Goal: Task Accomplishment & Management: Complete application form

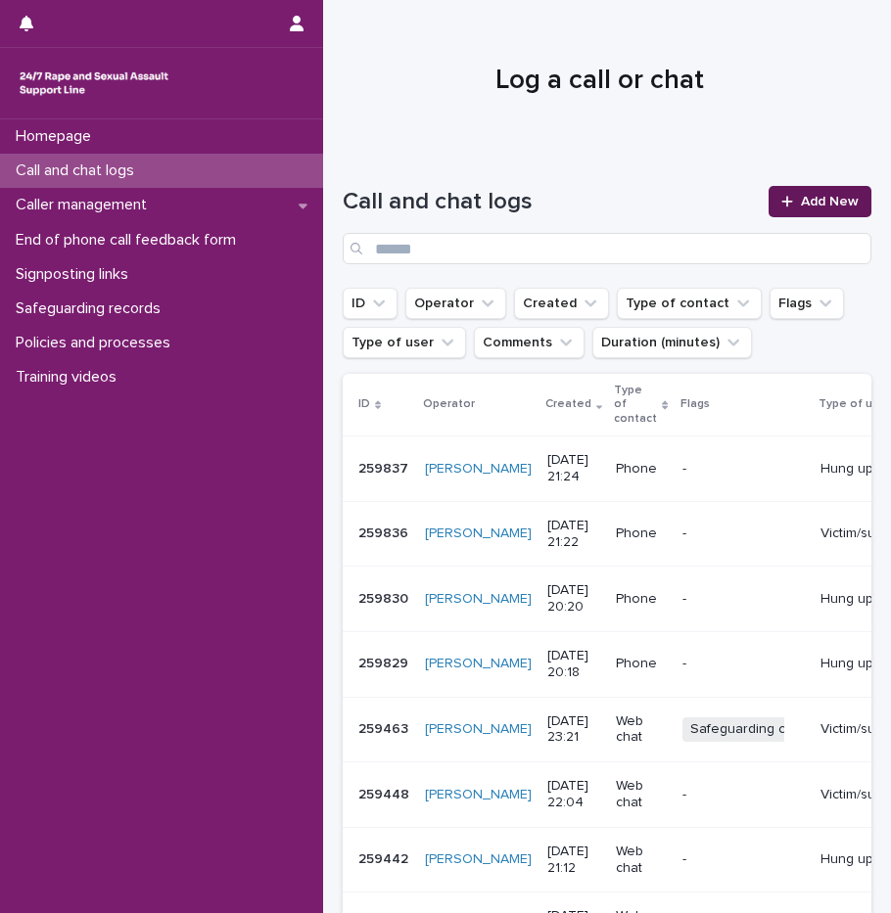
drag, startPoint x: 0, startPoint y: 0, endPoint x: 829, endPoint y: 207, distance: 854.4
click at [829, 207] on span "Add New" at bounding box center [830, 202] width 58 height 14
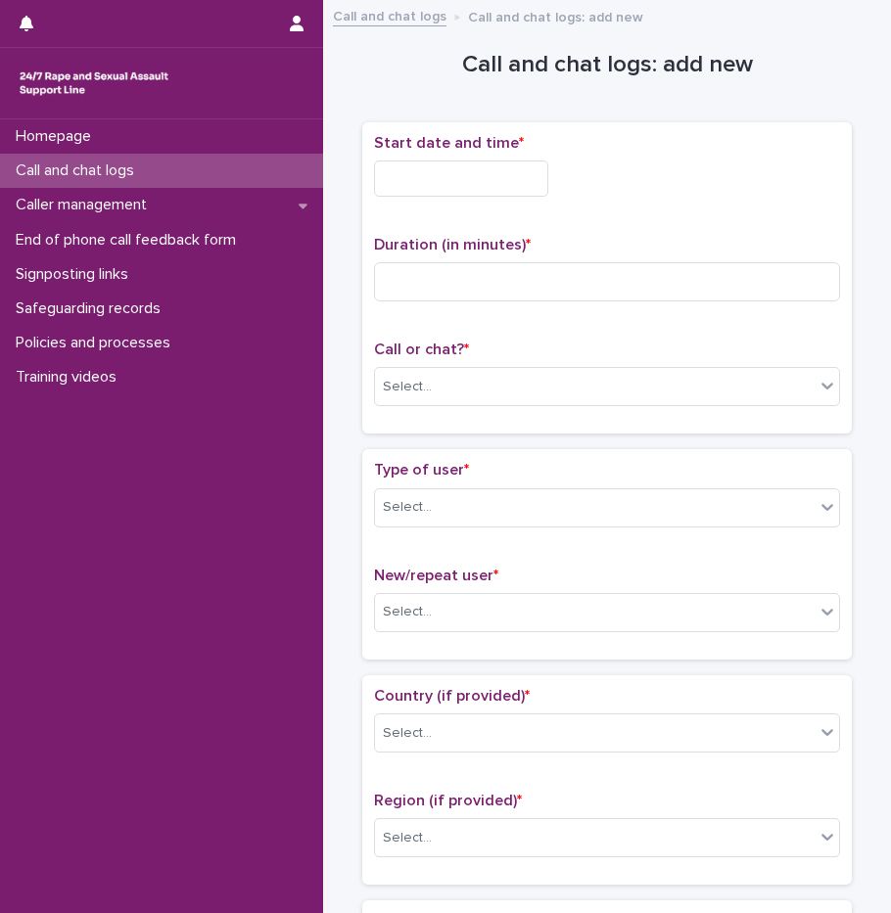
click at [479, 179] on input "text" at bounding box center [461, 179] width 174 height 36
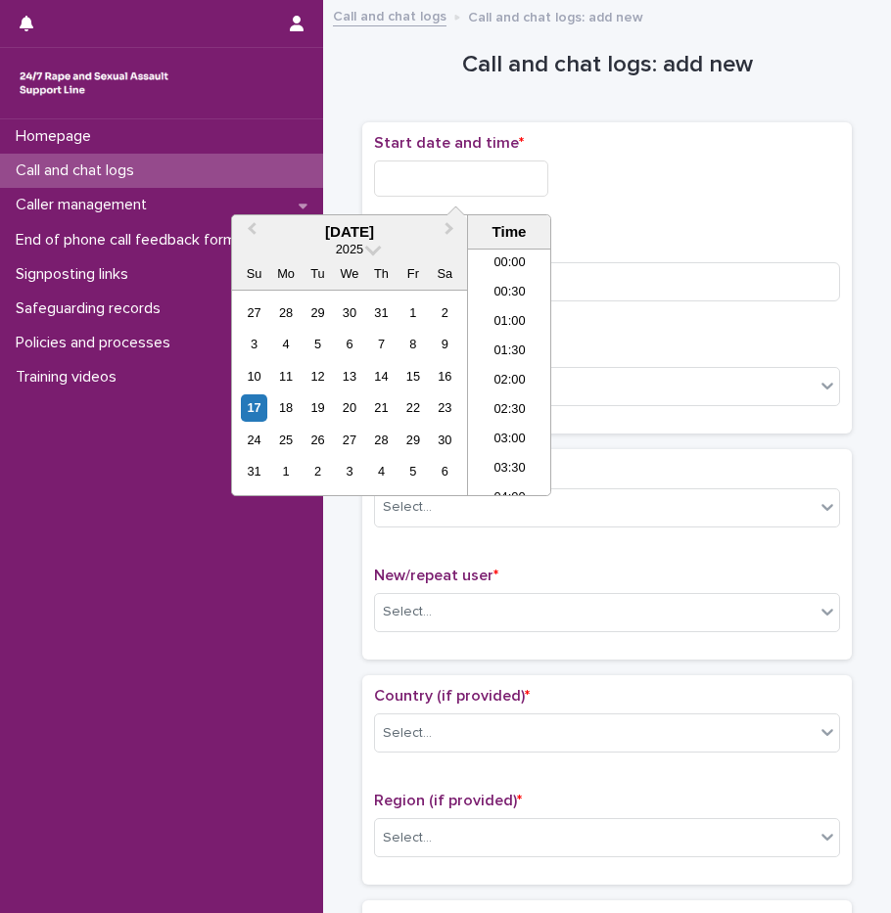
scroll to position [1164, 0]
click at [510, 339] on li "21:00" at bounding box center [509, 333] width 83 height 29
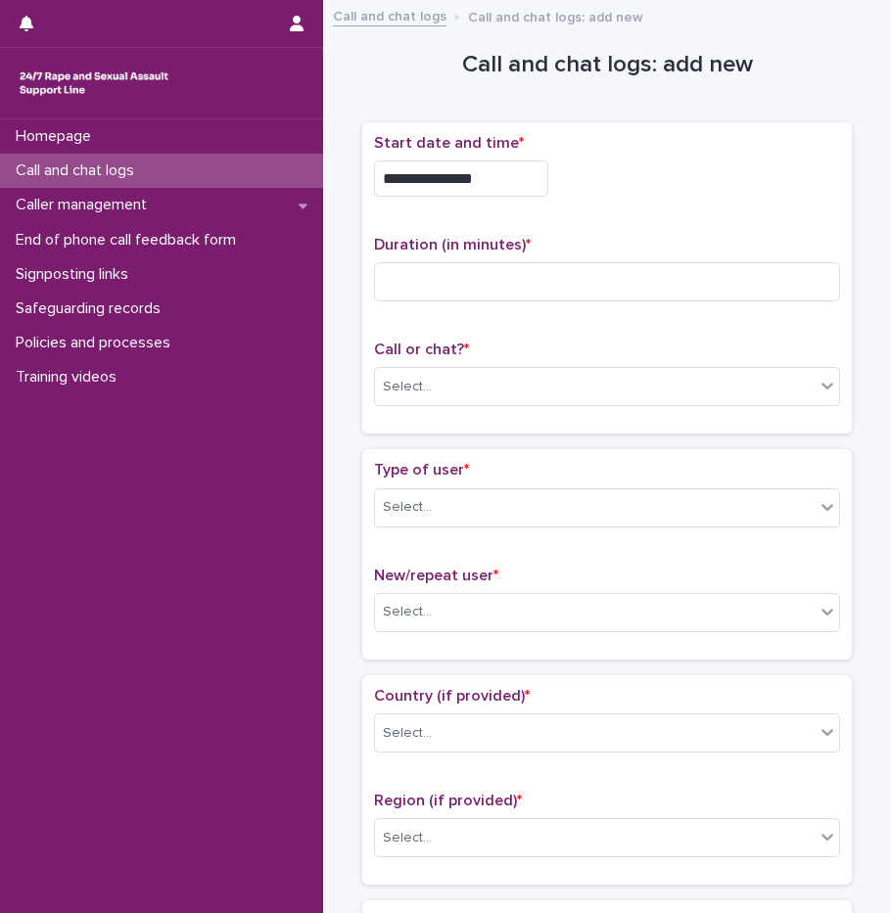
click at [523, 190] on input "**********" at bounding box center [461, 179] width 174 height 36
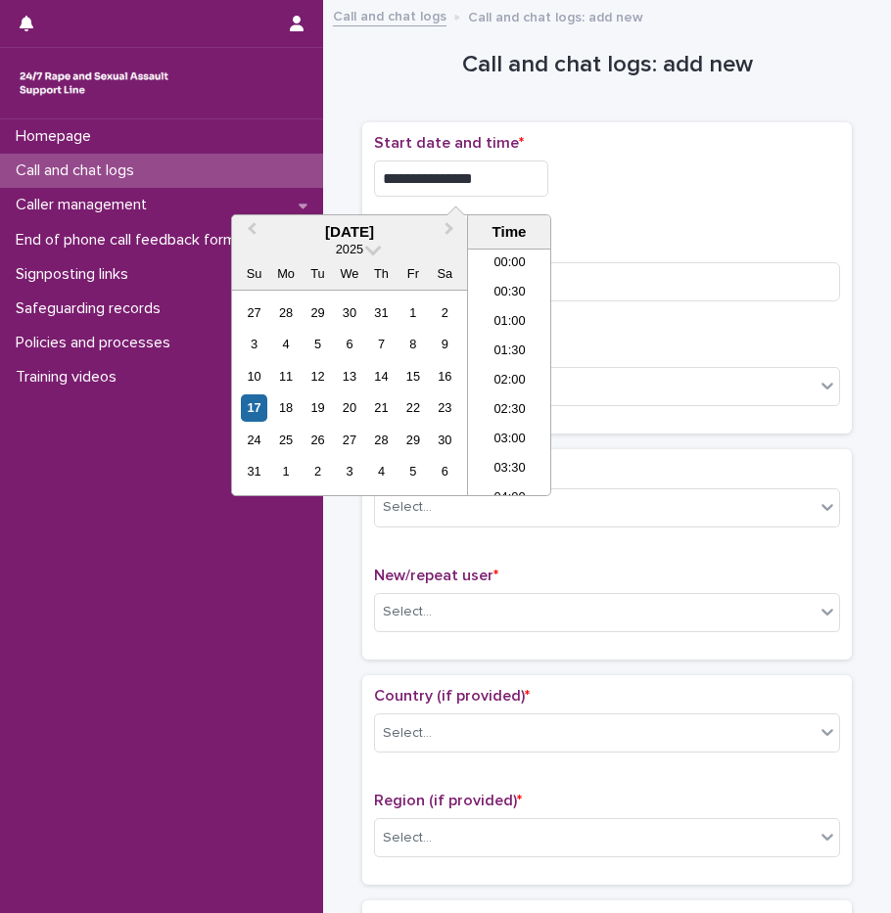
scroll to position [1126, 0]
type input "**********"
click at [676, 202] on div "**********" at bounding box center [607, 173] width 466 height 78
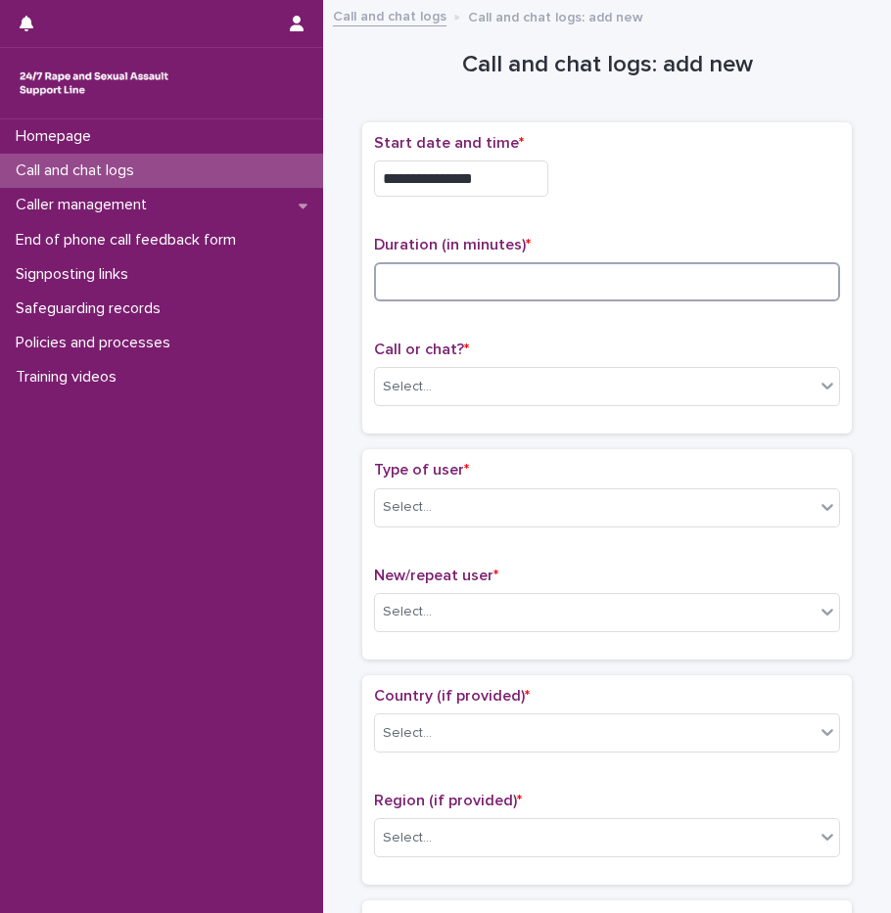
click at [593, 272] on input at bounding box center [607, 281] width 466 height 39
click at [416, 393] on div "Select..." at bounding box center [407, 387] width 49 height 21
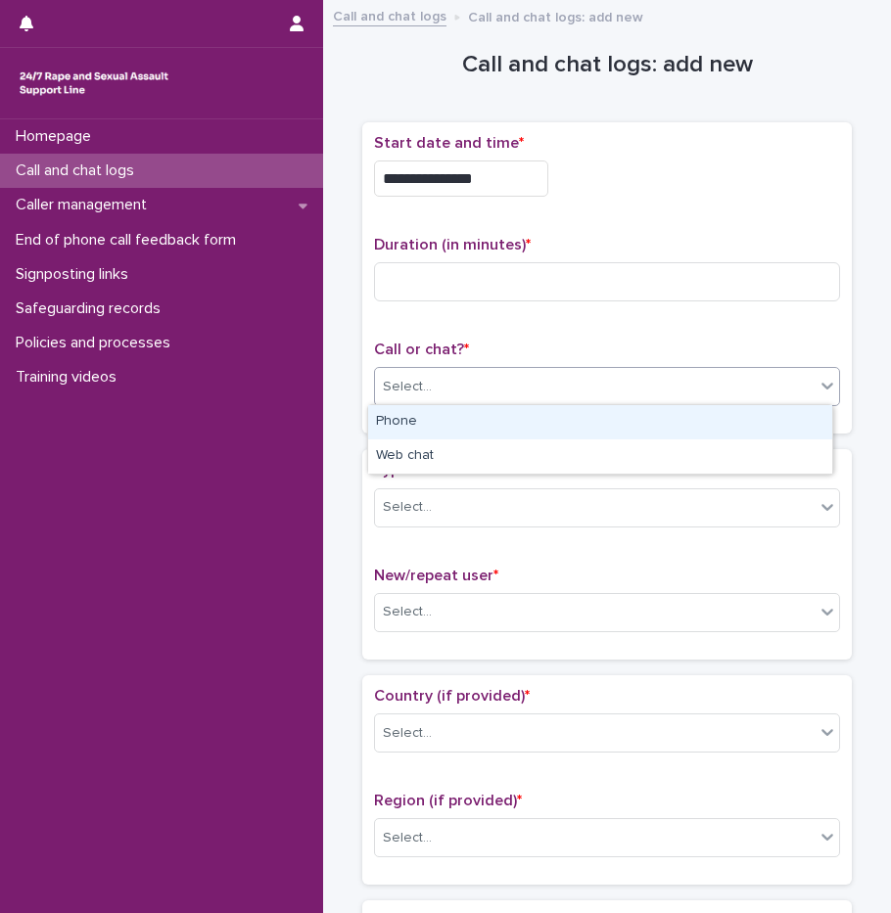
click at [420, 425] on div "Phone" at bounding box center [600, 422] width 464 height 34
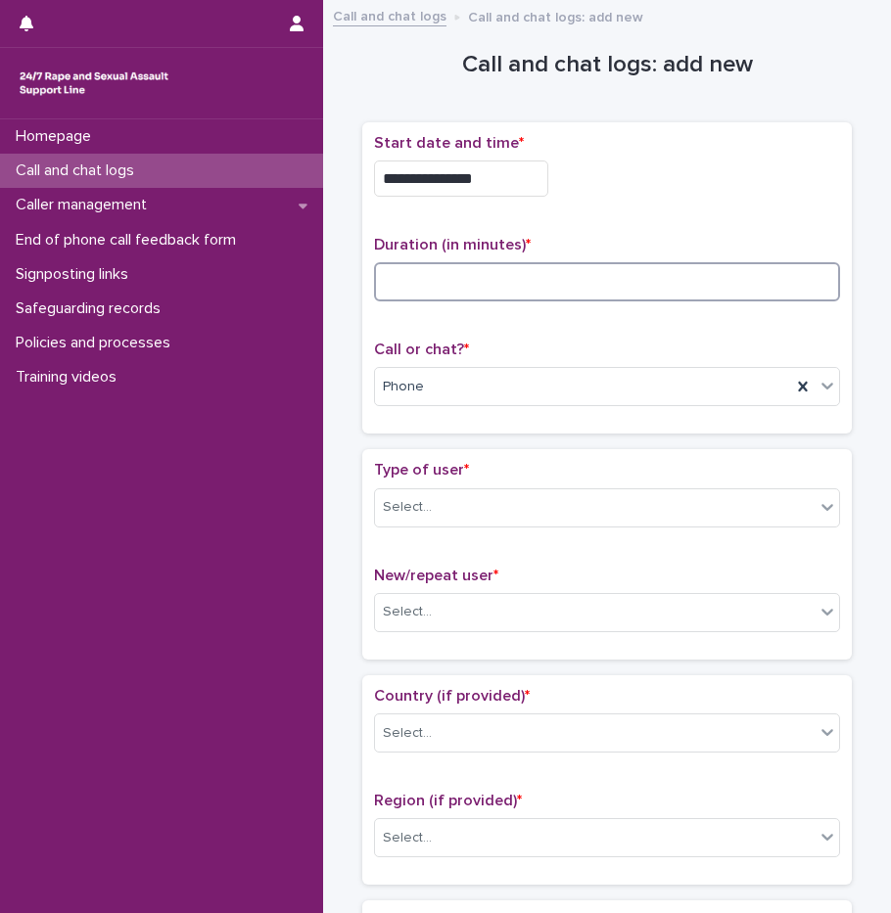
click at [474, 280] on input at bounding box center [607, 281] width 466 height 39
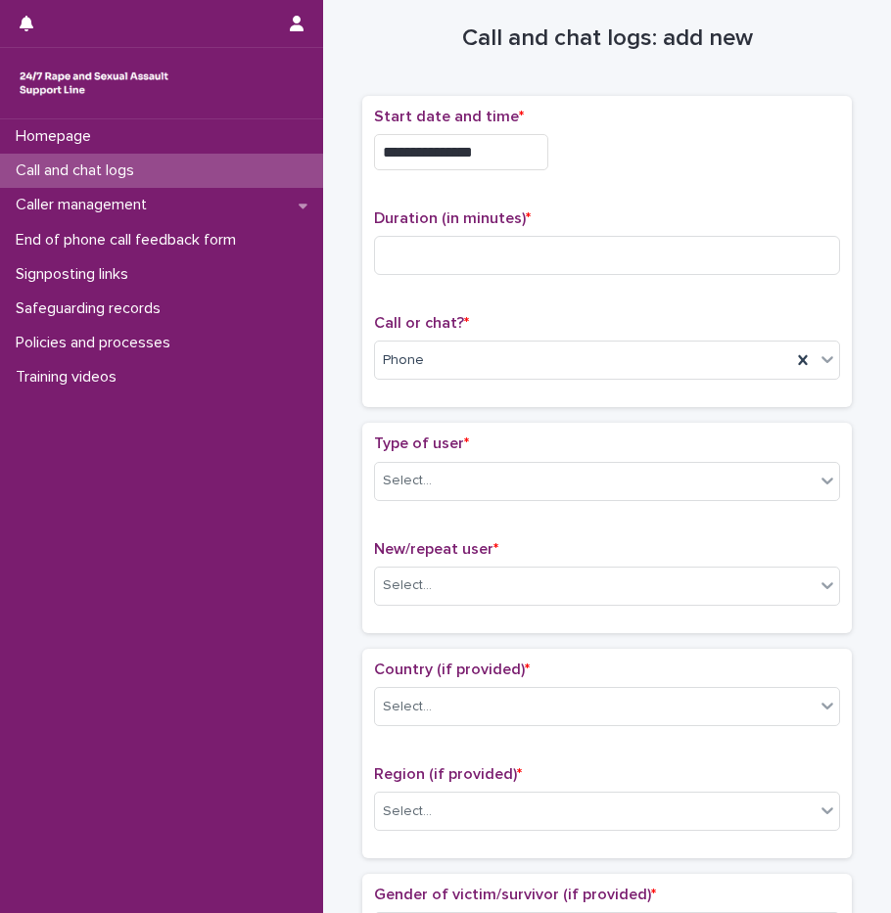
click at [597, 173] on div "**********" at bounding box center [607, 147] width 466 height 78
click at [523, 260] on input at bounding box center [607, 255] width 466 height 39
click at [435, 473] on div "Select..." at bounding box center [595, 481] width 440 height 32
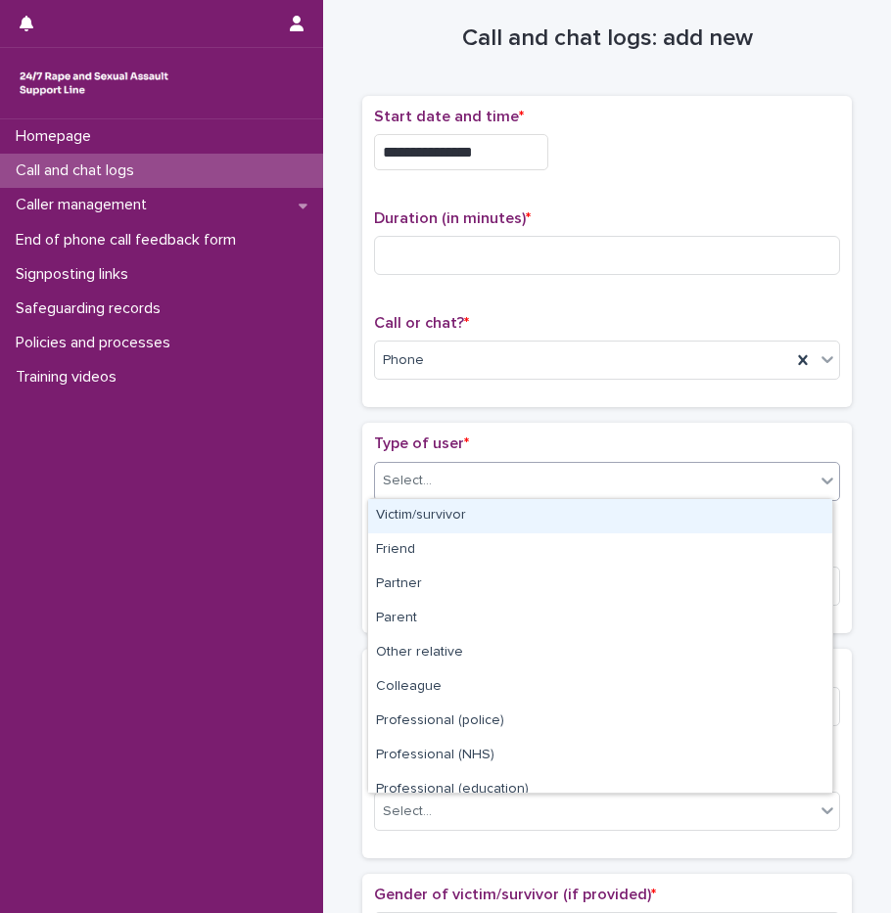
click at [454, 516] on div "Victim/survivor" at bounding box center [600, 516] width 464 height 34
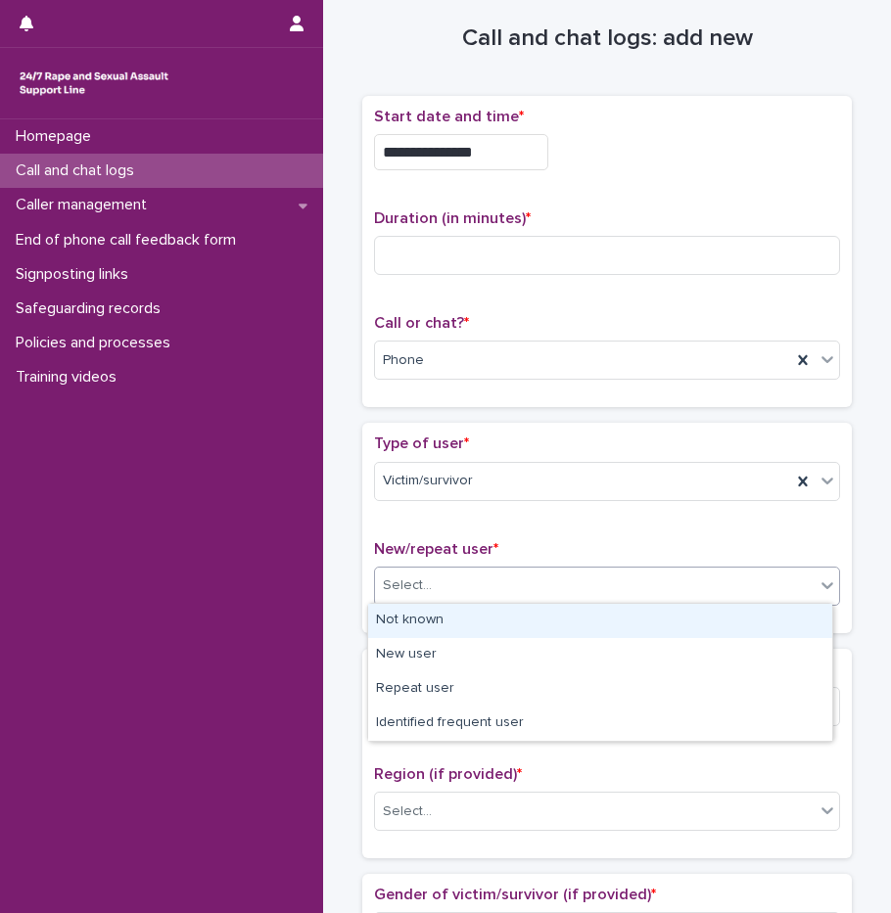
click at [448, 579] on div "Select..." at bounding box center [595, 586] width 440 height 32
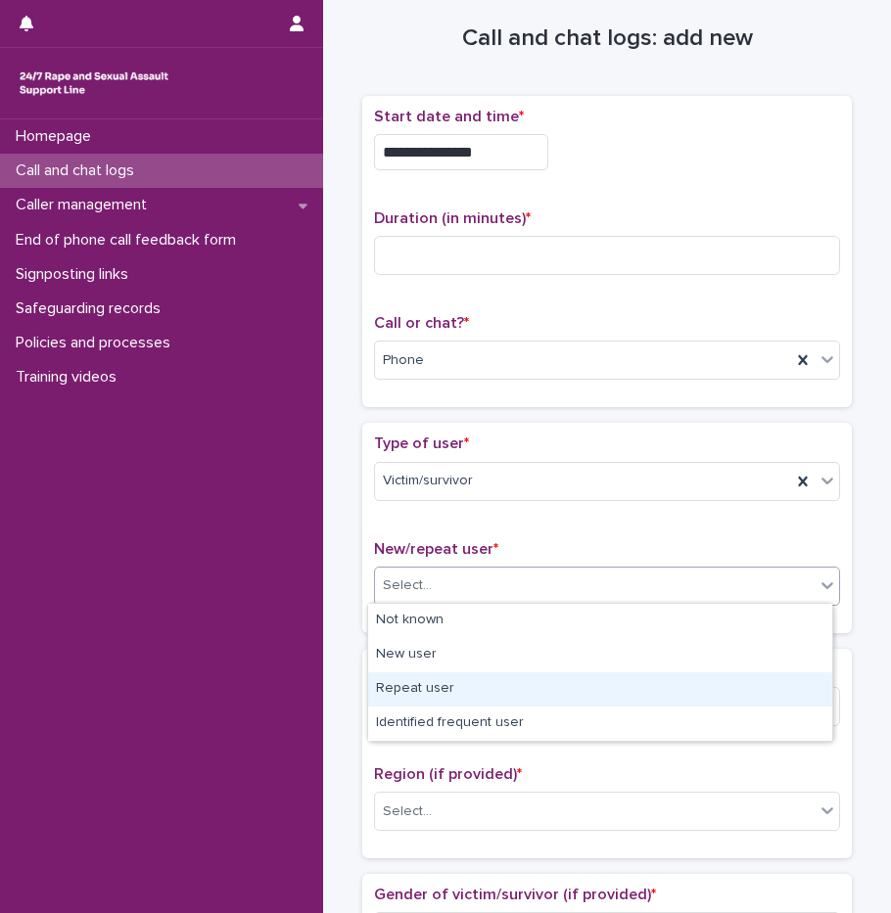
click at [442, 693] on div "Repeat user" at bounding box center [600, 689] width 464 height 34
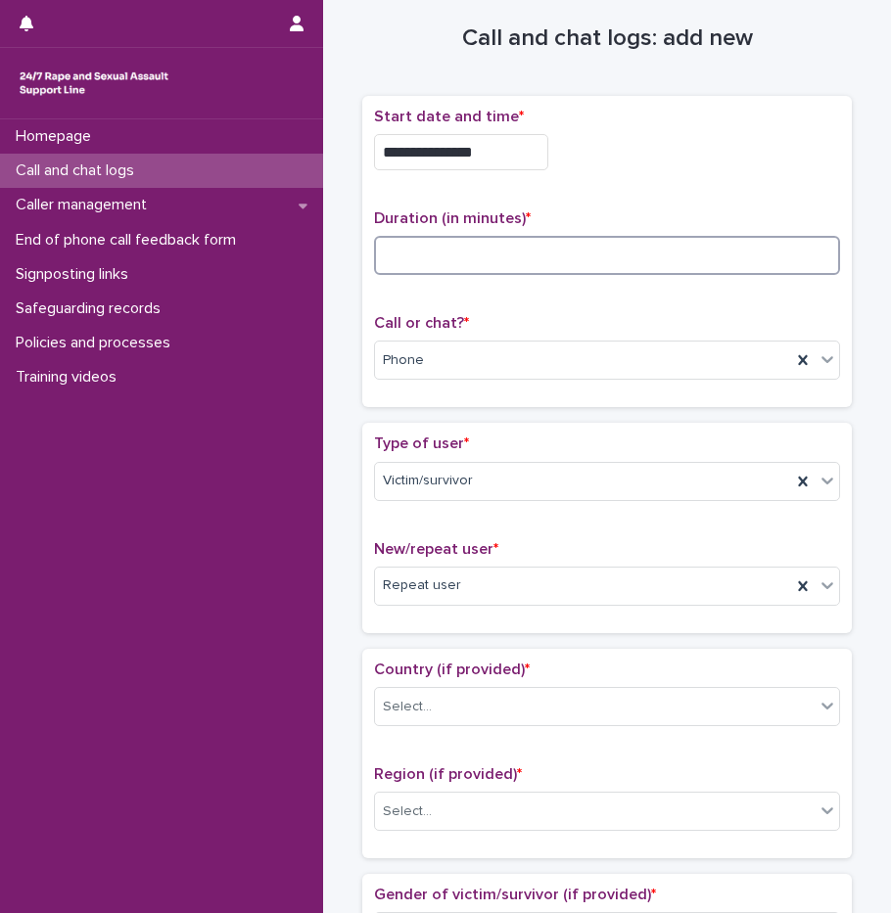
click at [446, 259] on input at bounding box center [607, 255] width 466 height 39
type input "**"
click at [434, 703] on div "Select..." at bounding box center [595, 707] width 440 height 32
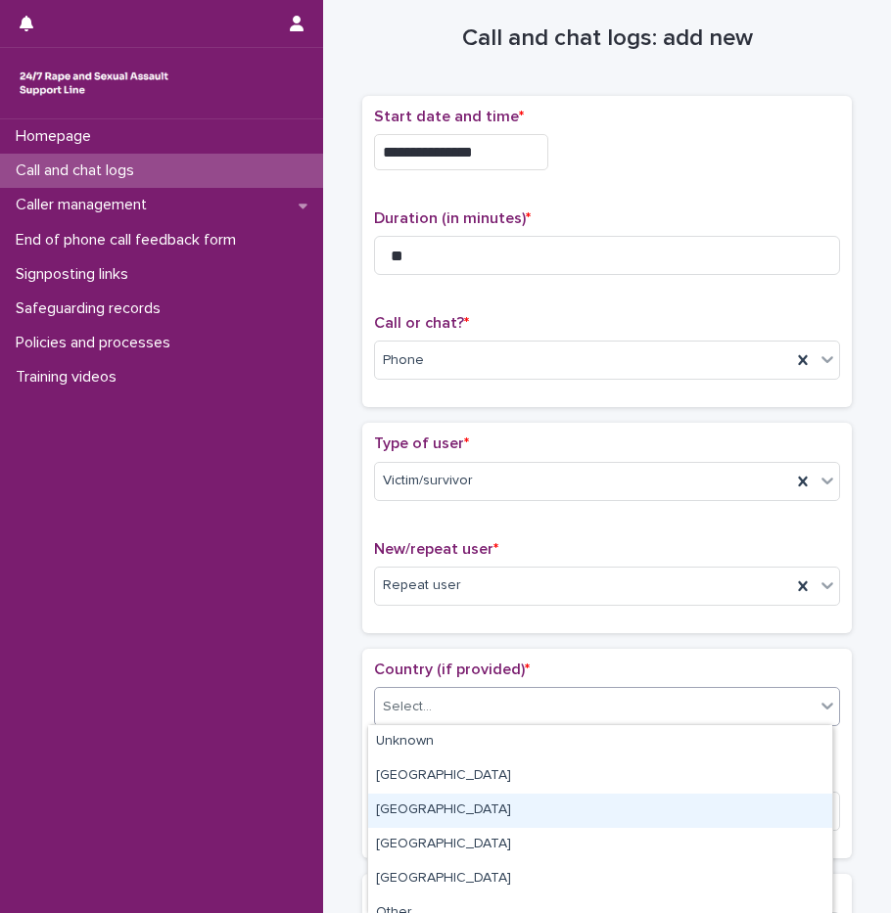
click at [429, 816] on div "[GEOGRAPHIC_DATA]" at bounding box center [600, 811] width 464 height 34
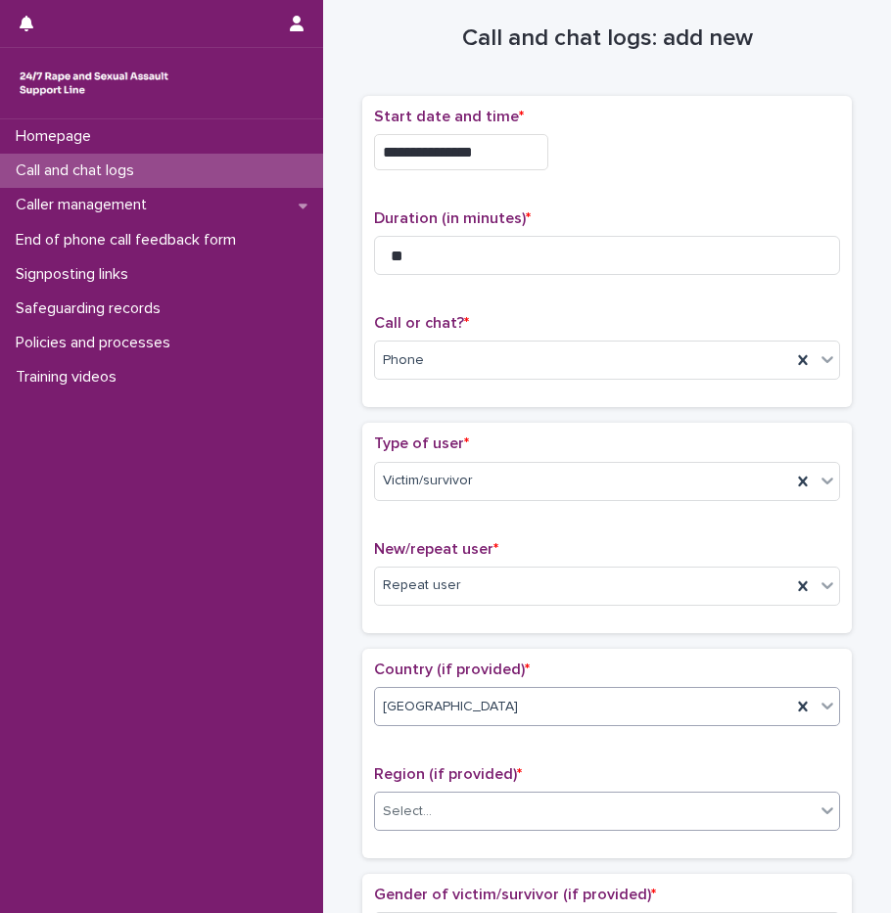
scroll to position [418, 0]
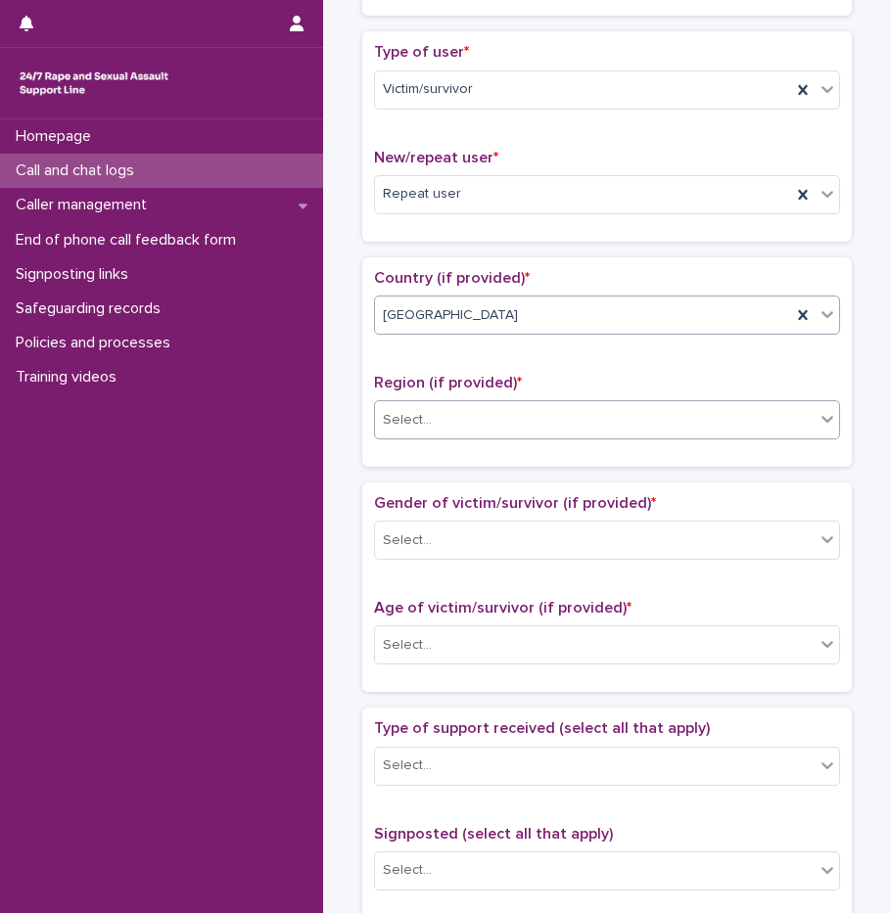
click at [415, 422] on div "Select..." at bounding box center [407, 420] width 49 height 21
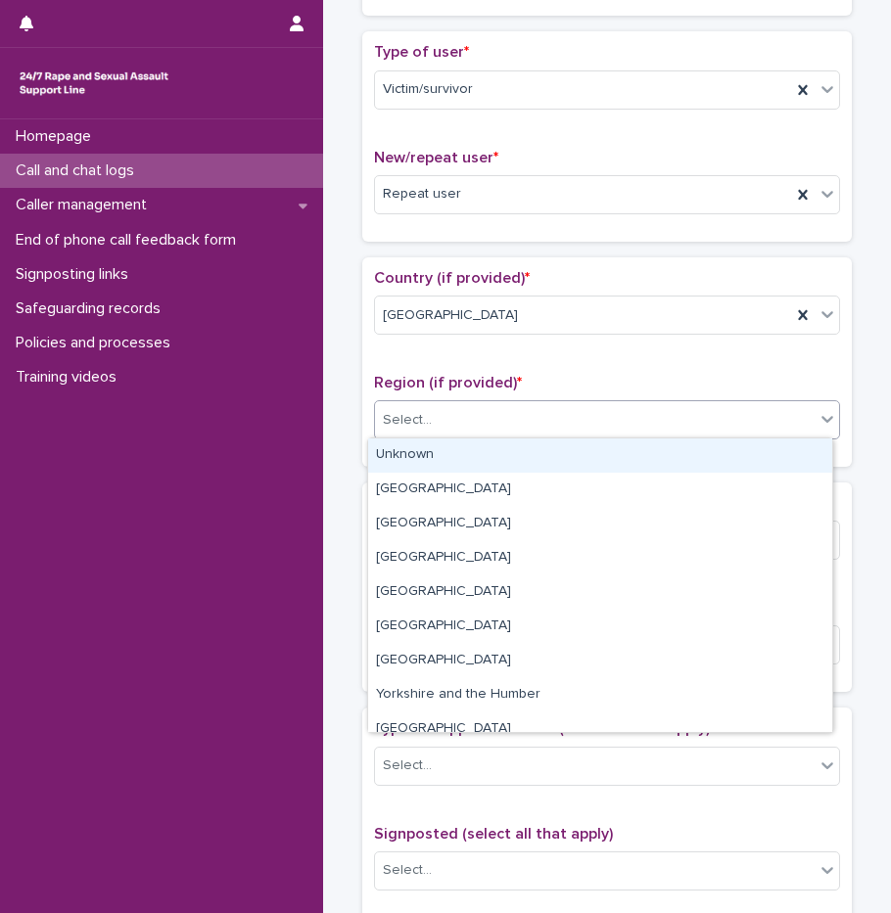
click at [419, 460] on div "Unknown" at bounding box center [600, 456] width 464 height 34
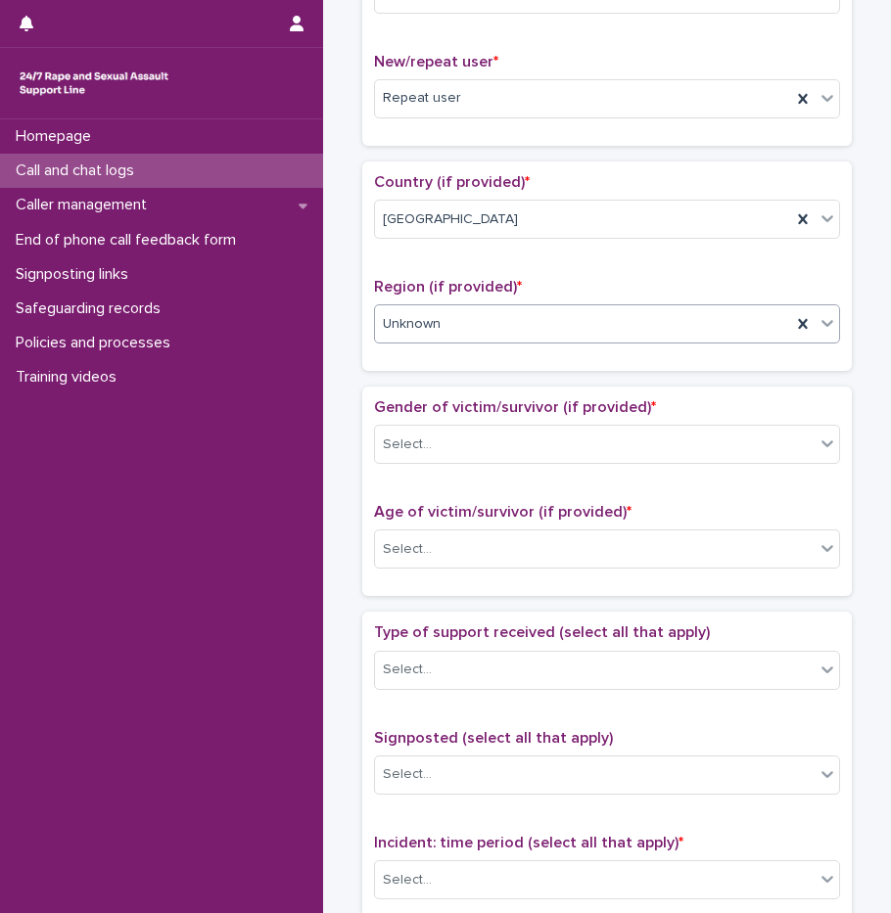
scroll to position [668, 0]
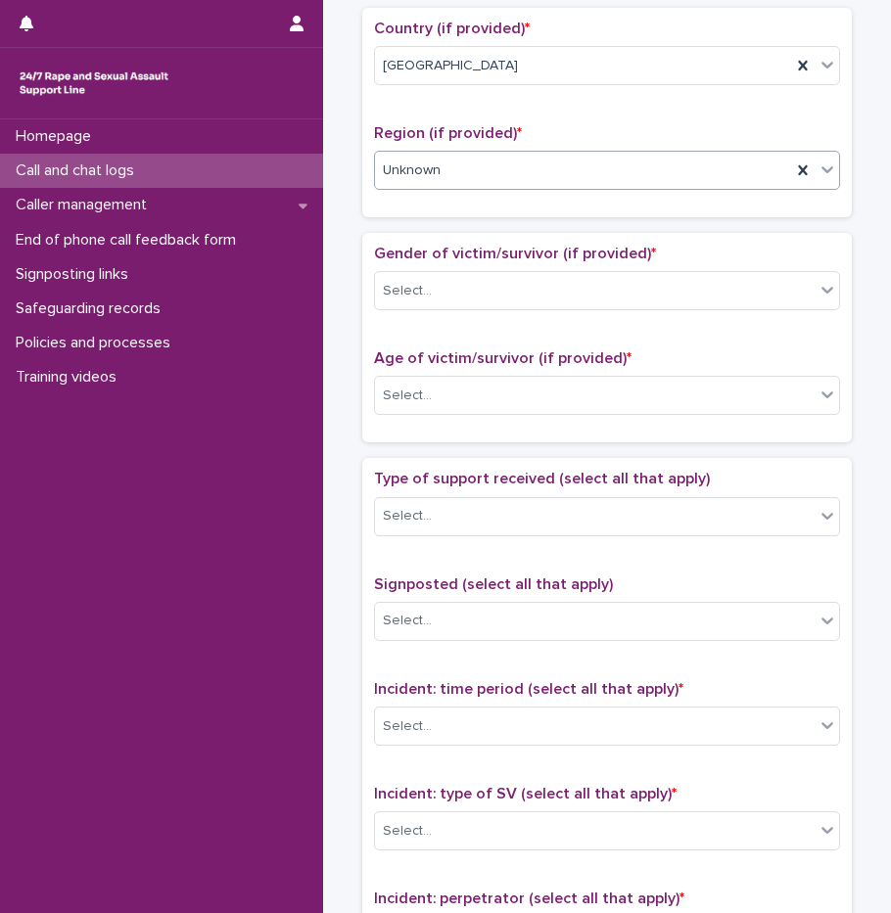
click at [444, 240] on div "Gender of victim/survivor (if provided) * Select... Age of victim/survivor (if …" at bounding box center [606, 337] width 489 height 209
click at [450, 301] on div "Select..." at bounding box center [595, 291] width 440 height 32
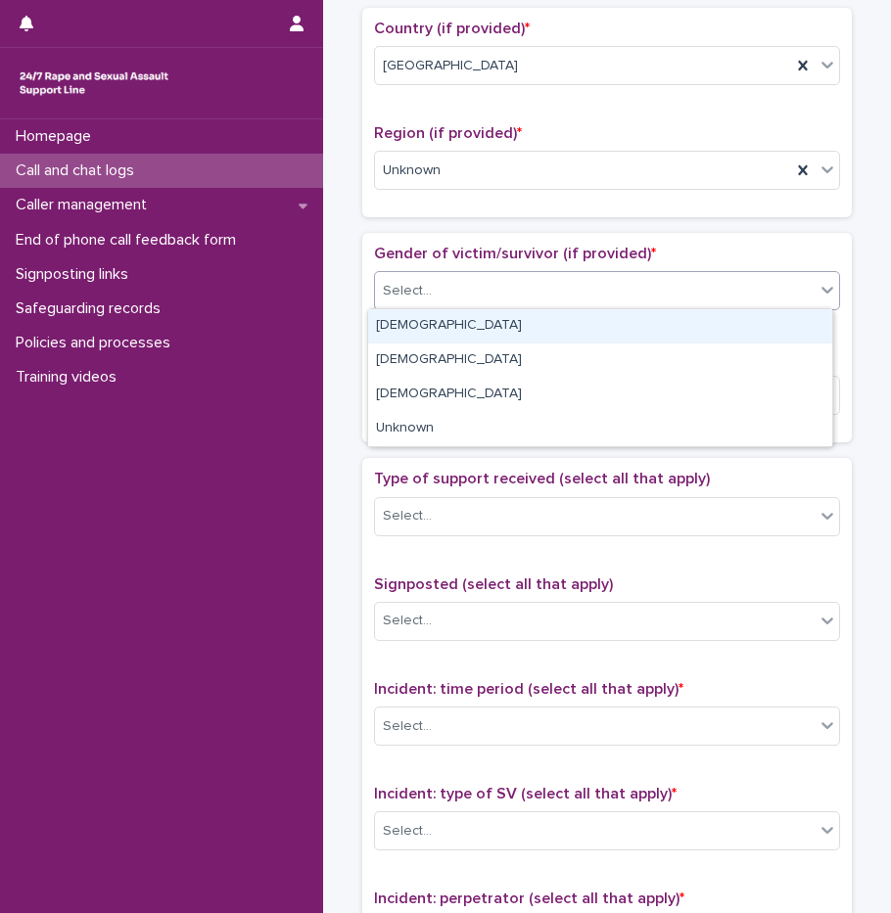
click at [353, 333] on div "**********" at bounding box center [607, 346] width 529 height 2004
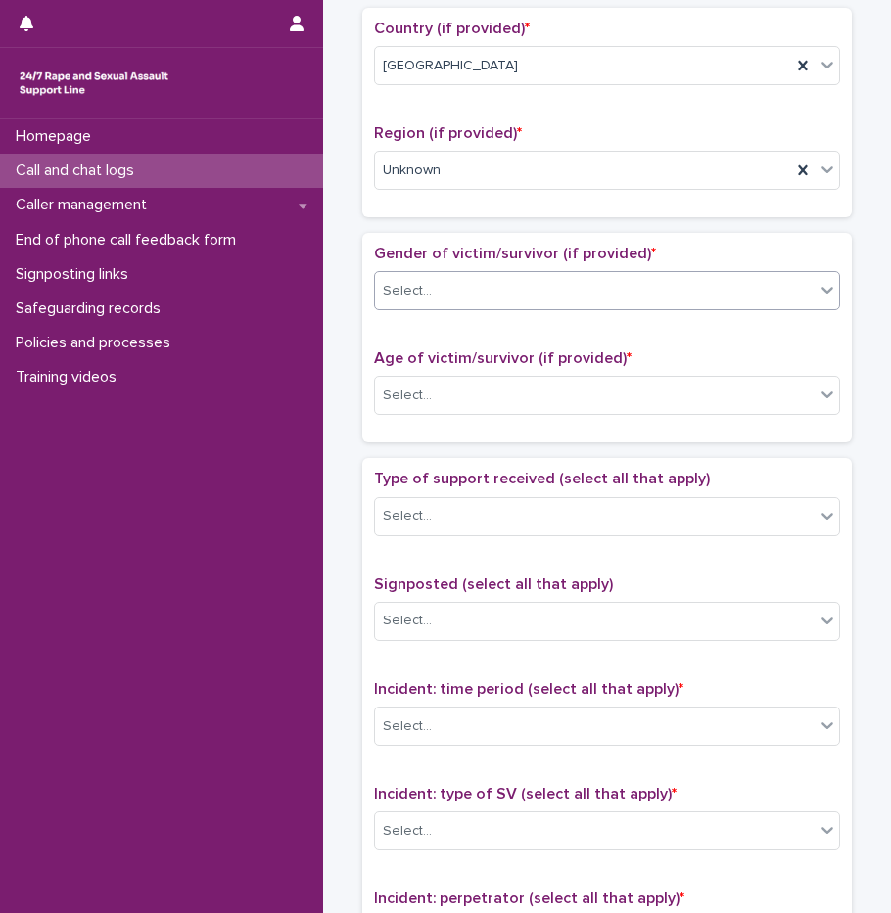
click at [419, 288] on div "Select..." at bounding box center [407, 291] width 49 height 21
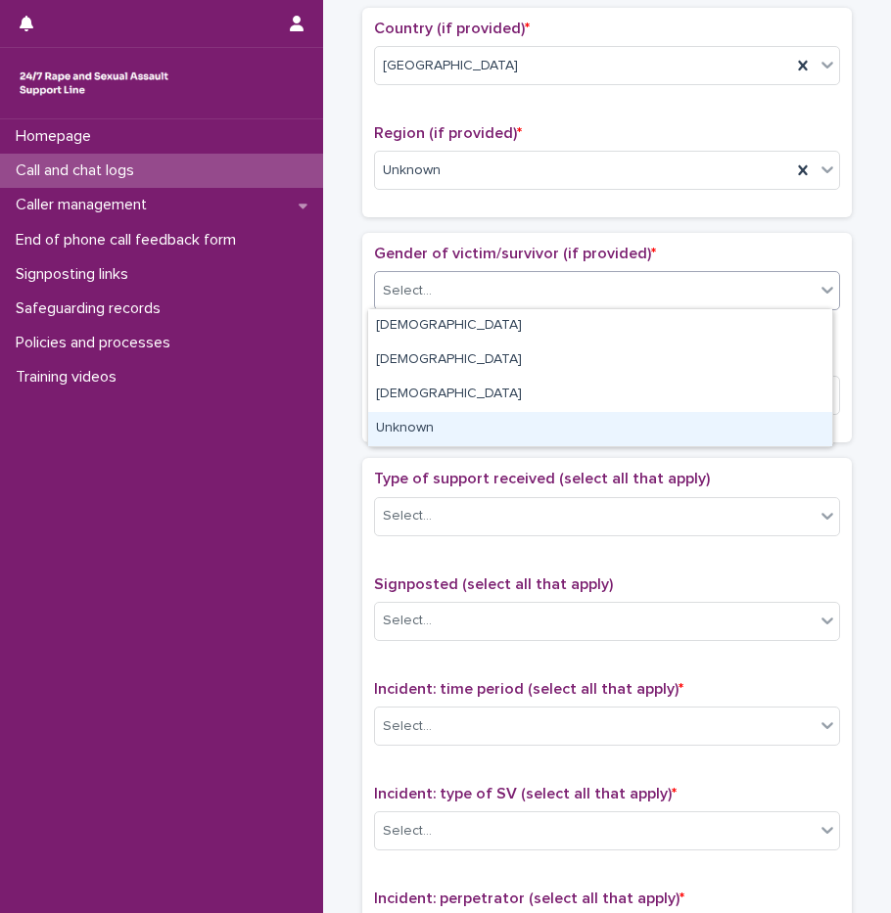
click at [431, 420] on div "Unknown" at bounding box center [600, 429] width 464 height 34
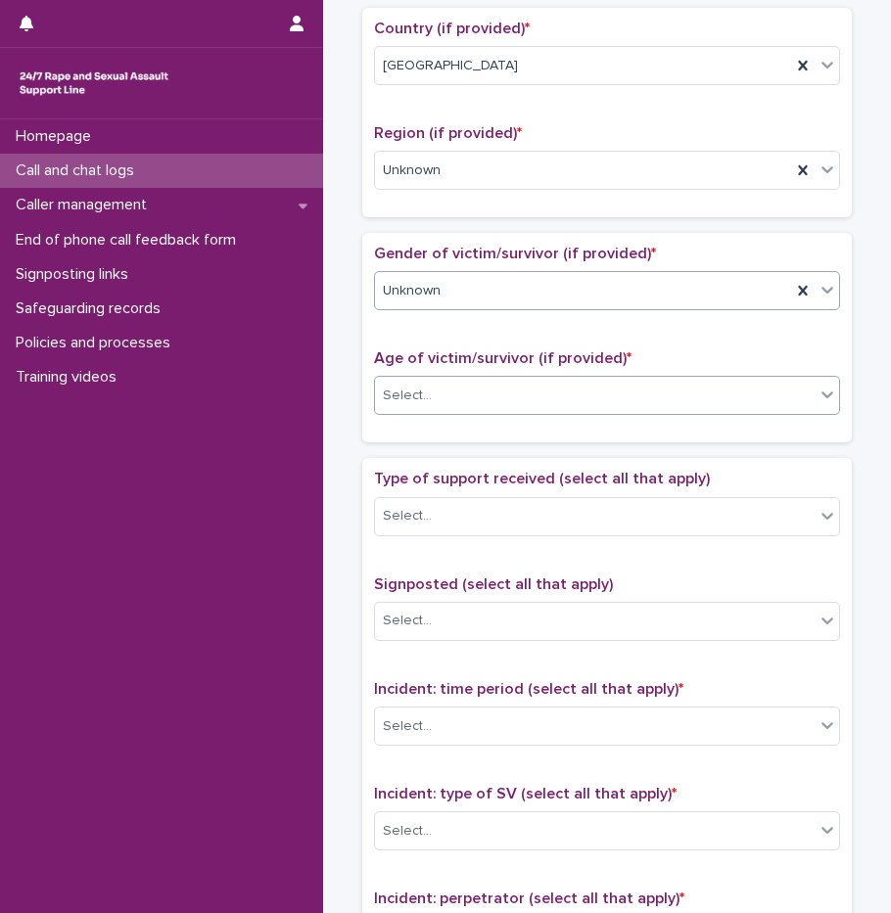
click at [427, 396] on div "Select..." at bounding box center [595, 396] width 440 height 32
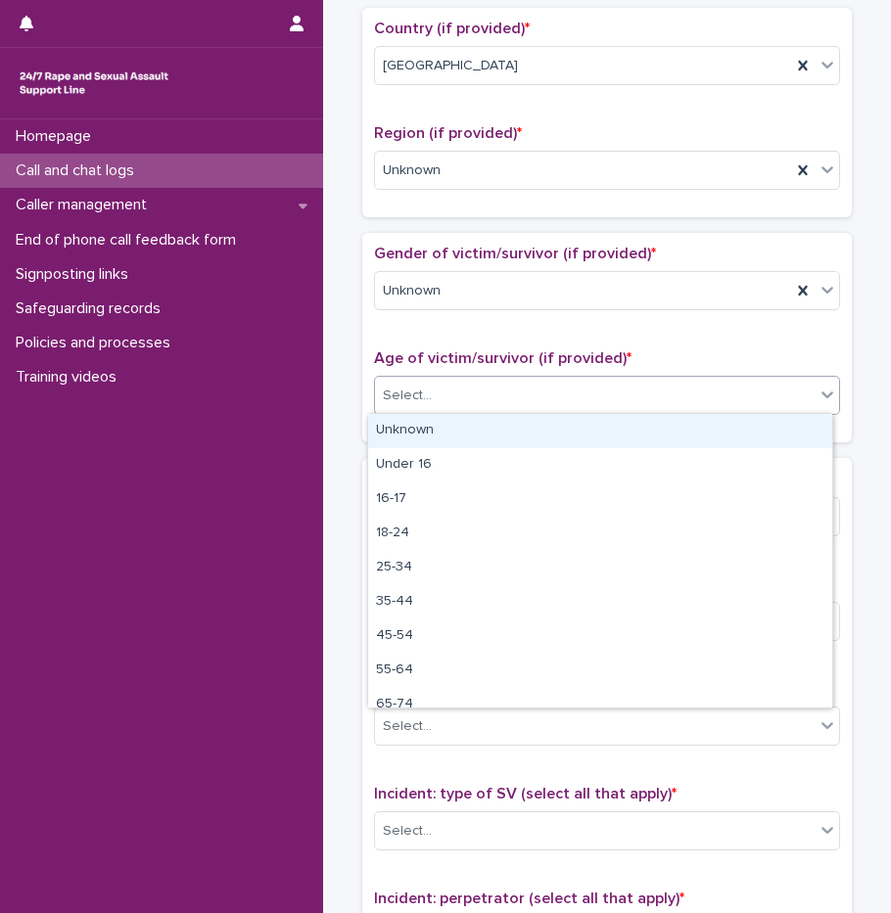
click at [427, 438] on div "Unknown" at bounding box center [600, 431] width 464 height 34
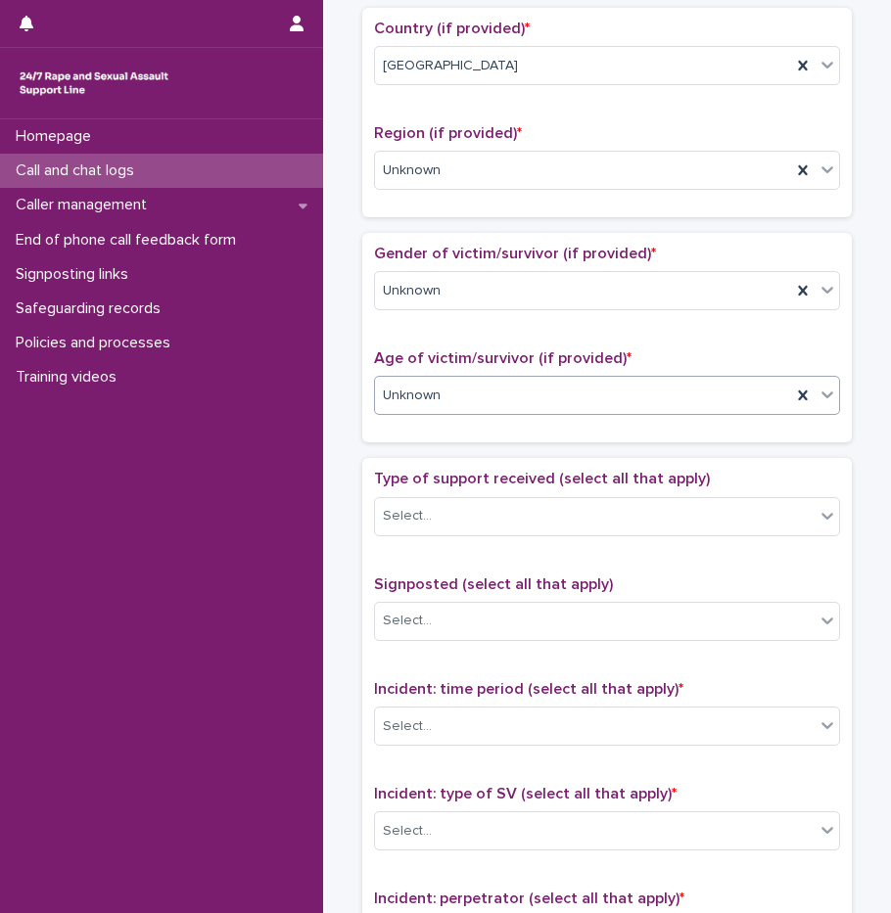
scroll to position [863, 0]
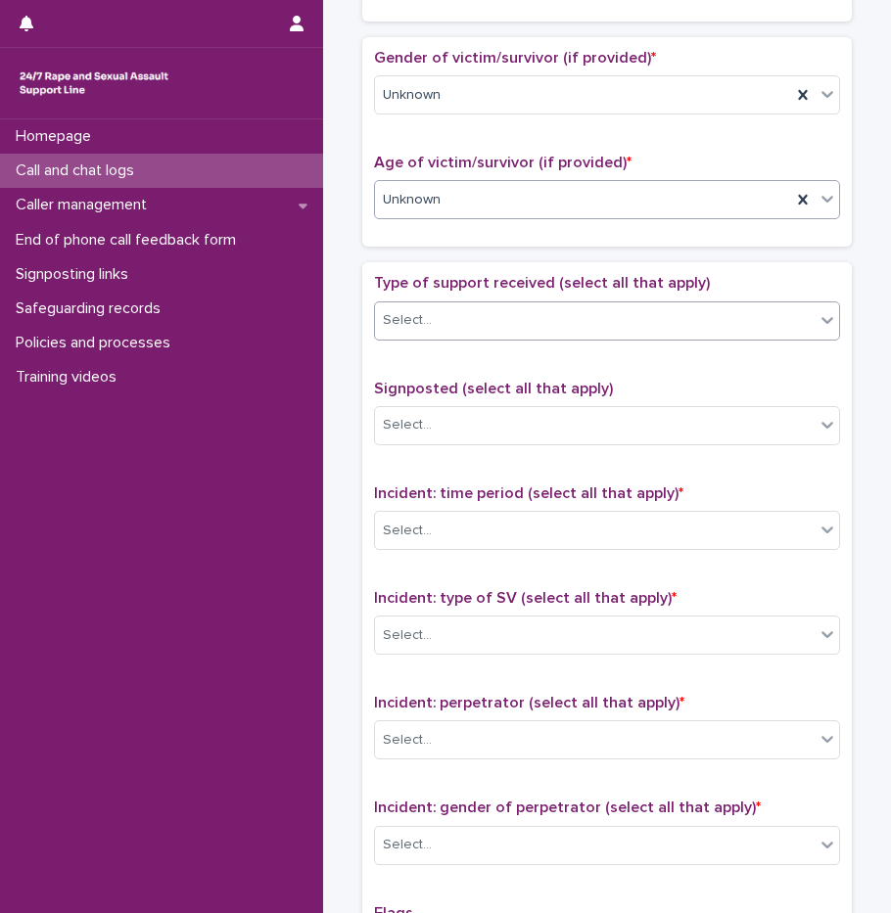
click at [423, 318] on div "Select..." at bounding box center [595, 320] width 440 height 32
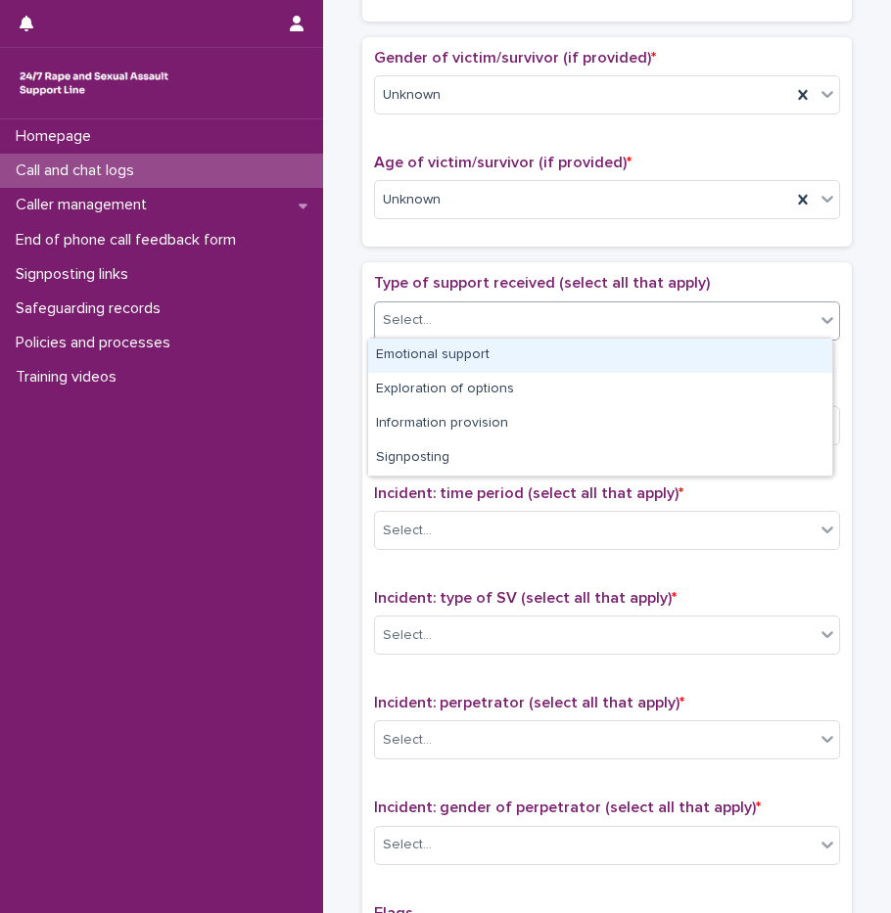
click at [435, 355] on div "Emotional support" at bounding box center [600, 356] width 464 height 34
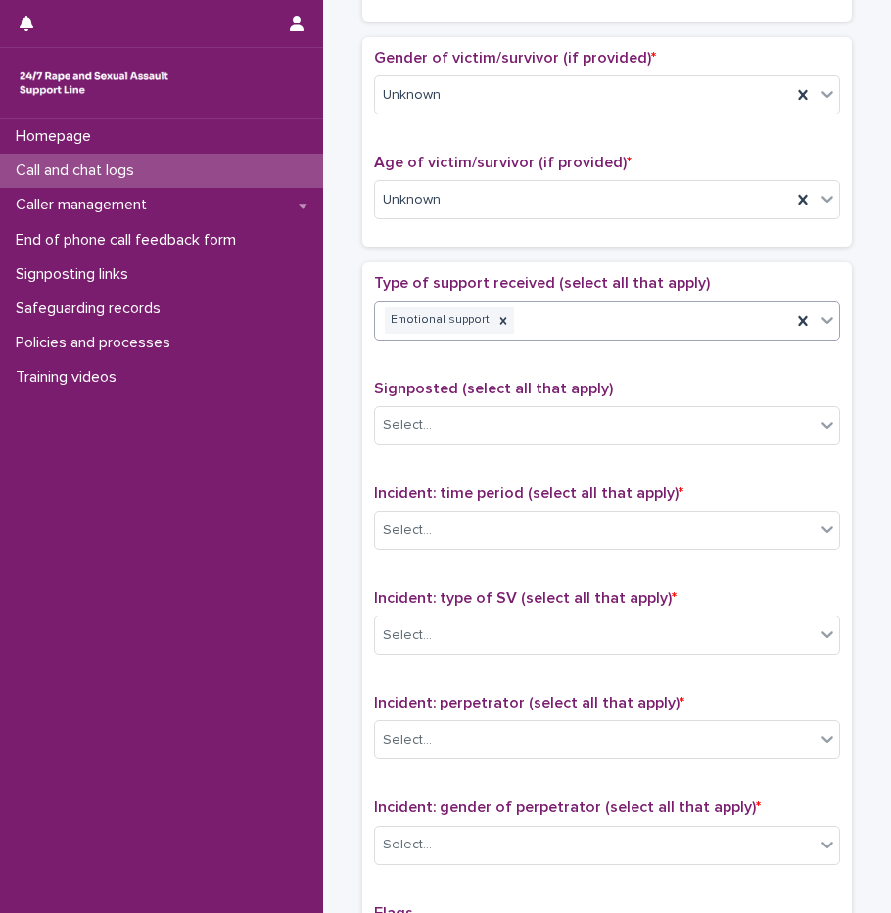
click at [591, 314] on div "Emotional support" at bounding box center [583, 320] width 416 height 34
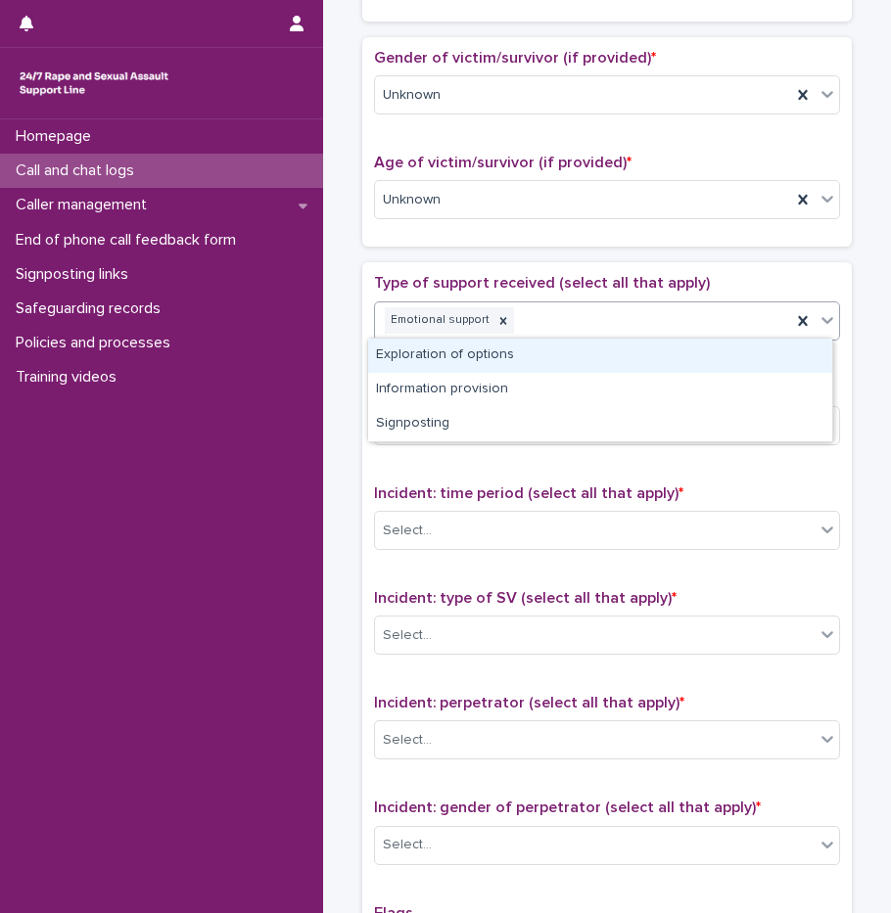
click at [531, 354] on div "Exploration of options" at bounding box center [600, 356] width 464 height 34
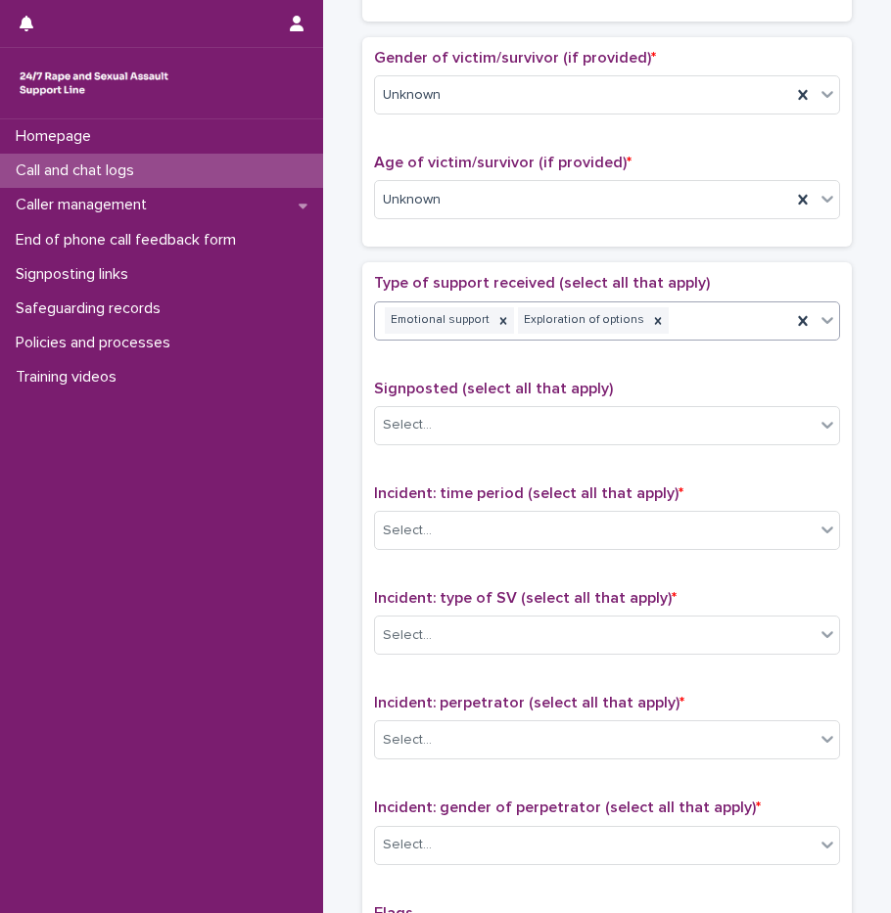
click at [678, 330] on div "Emotional support Exploration of options" at bounding box center [583, 320] width 416 height 34
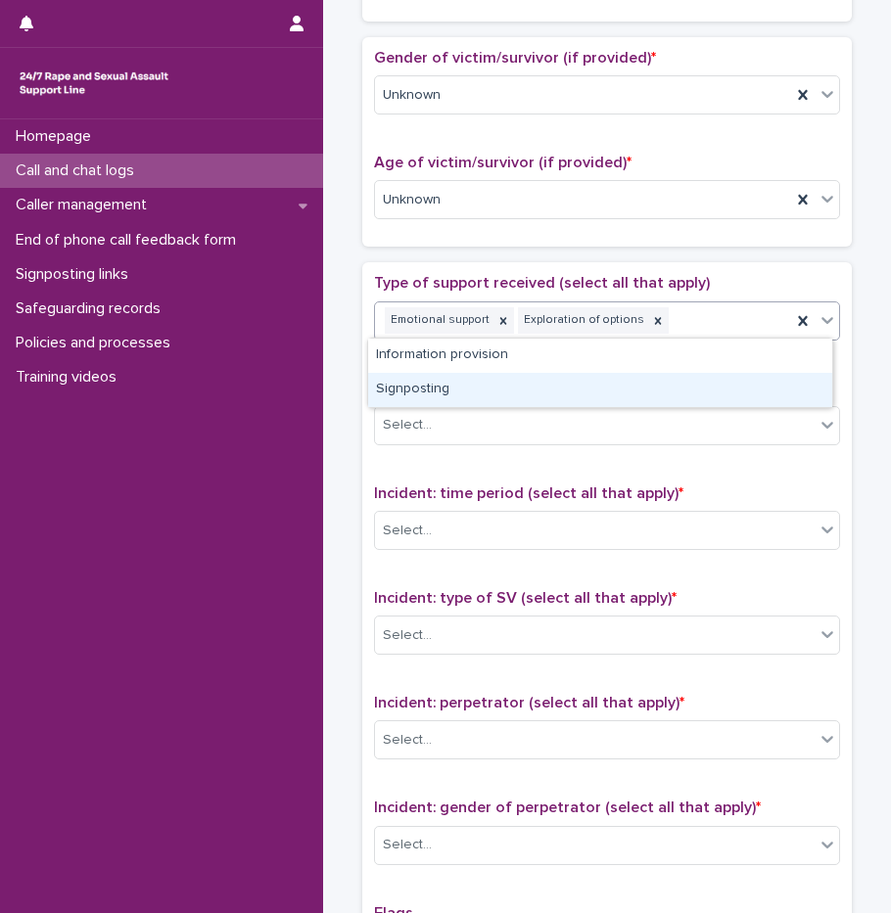
click at [479, 395] on div "Signposting" at bounding box center [600, 390] width 464 height 34
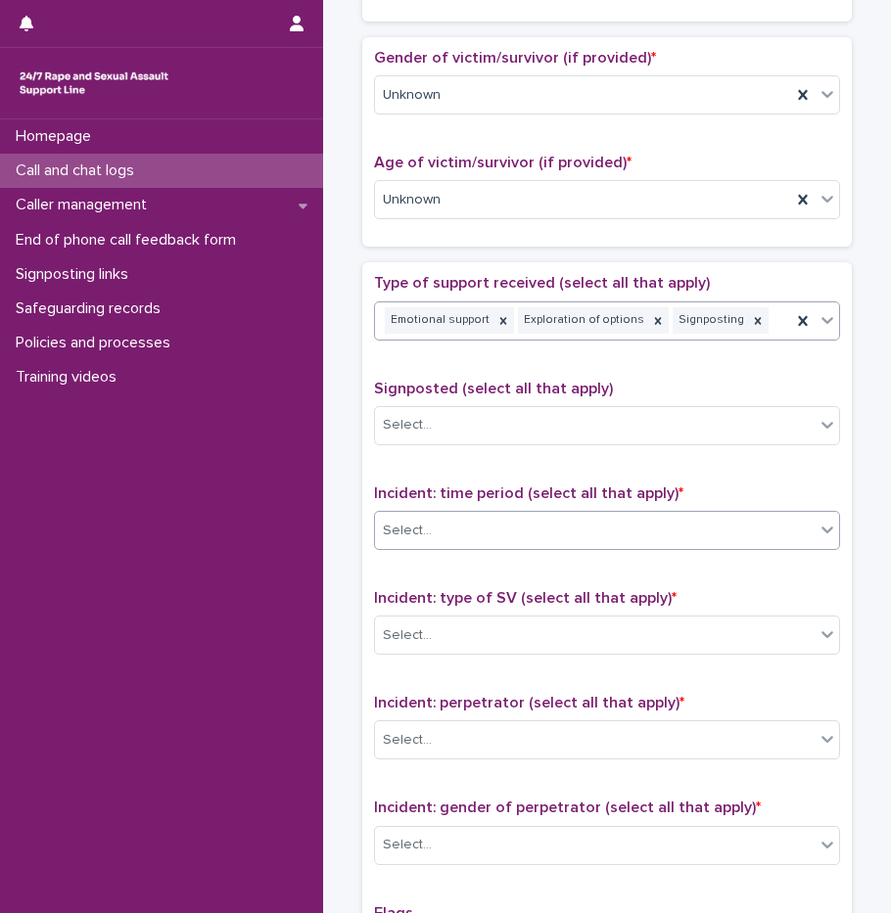
click at [457, 537] on div "Select..." at bounding box center [595, 531] width 440 height 32
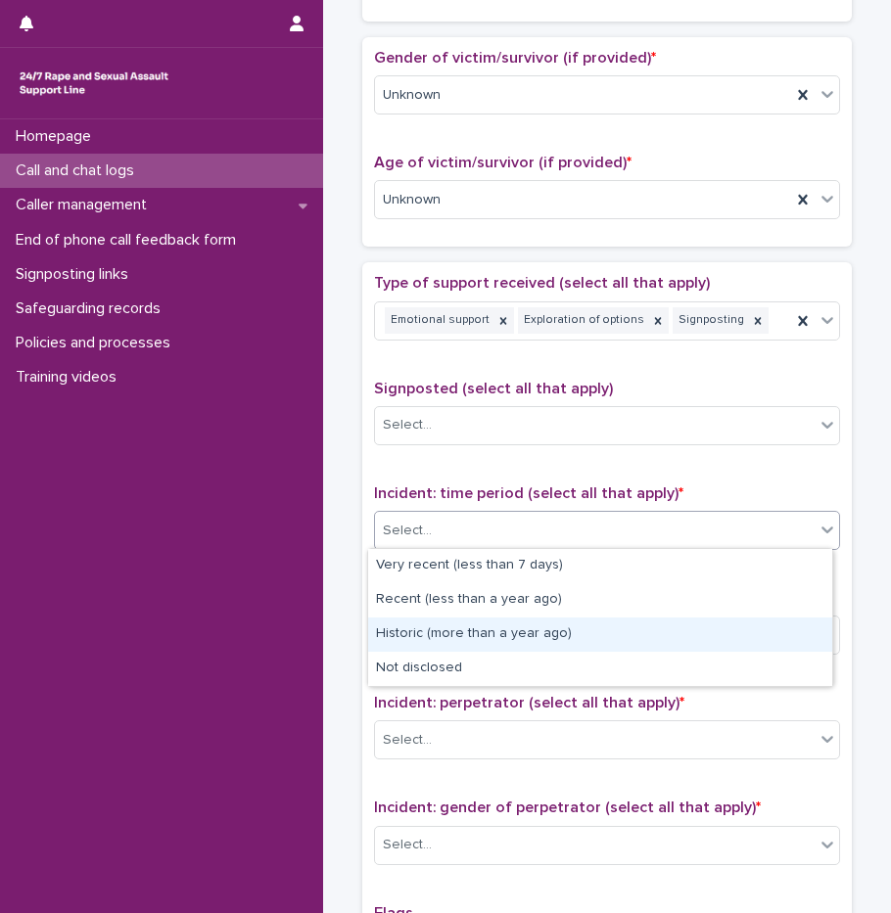
click at [480, 636] on div "Historic (more than a year ago)" at bounding box center [600, 635] width 464 height 34
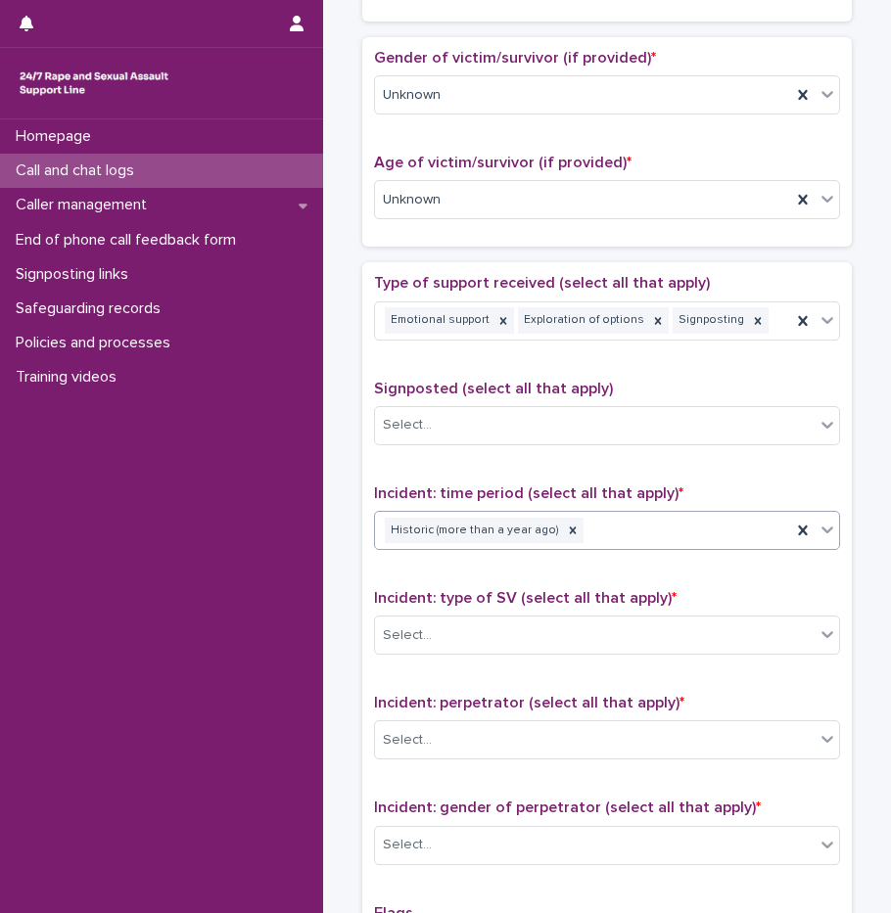
scroll to position [0, 0]
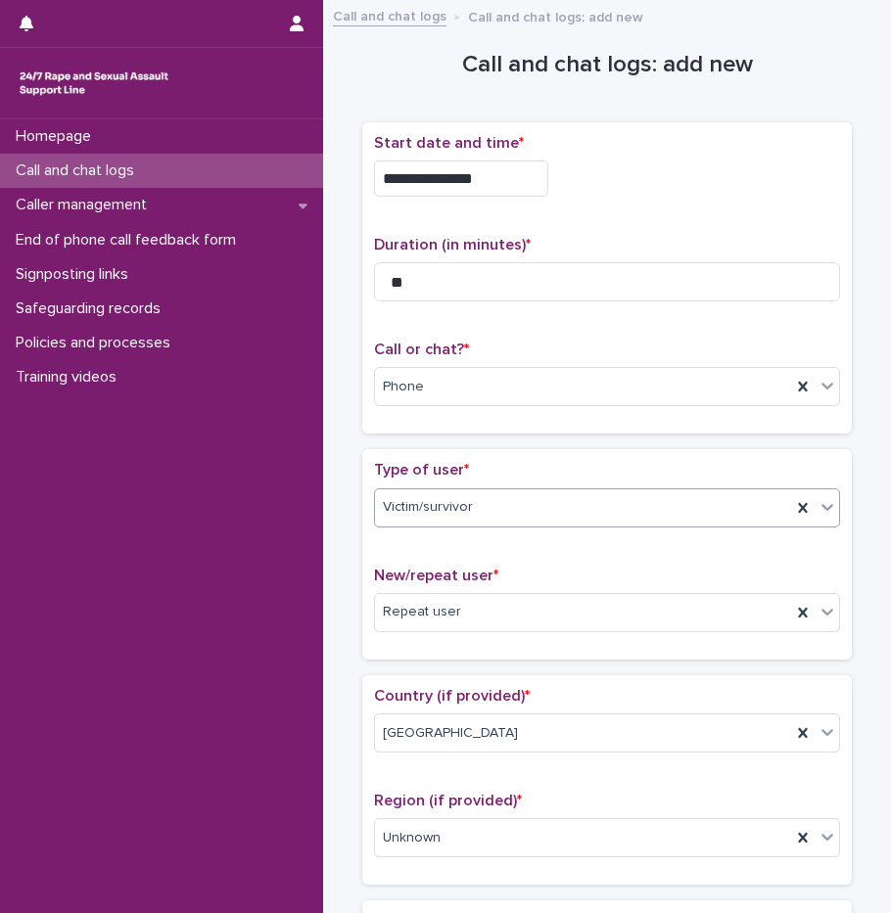
click at [446, 491] on div "Victim/survivor" at bounding box center [583, 507] width 416 height 32
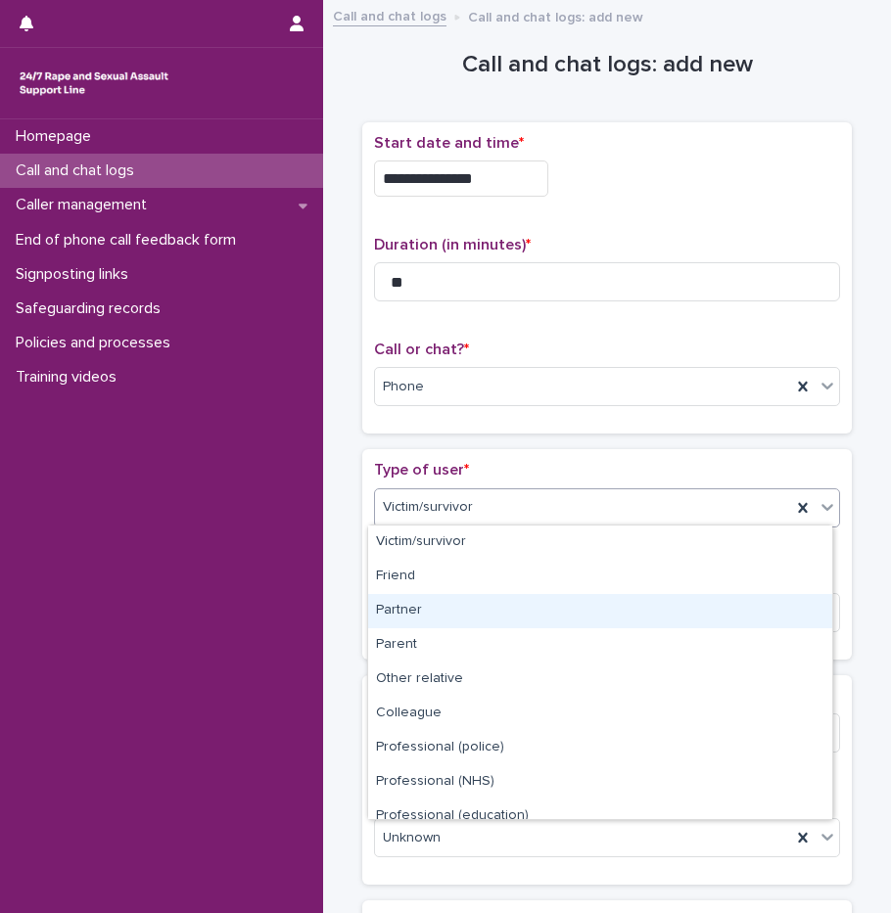
click at [418, 609] on div "Partner" at bounding box center [600, 611] width 464 height 34
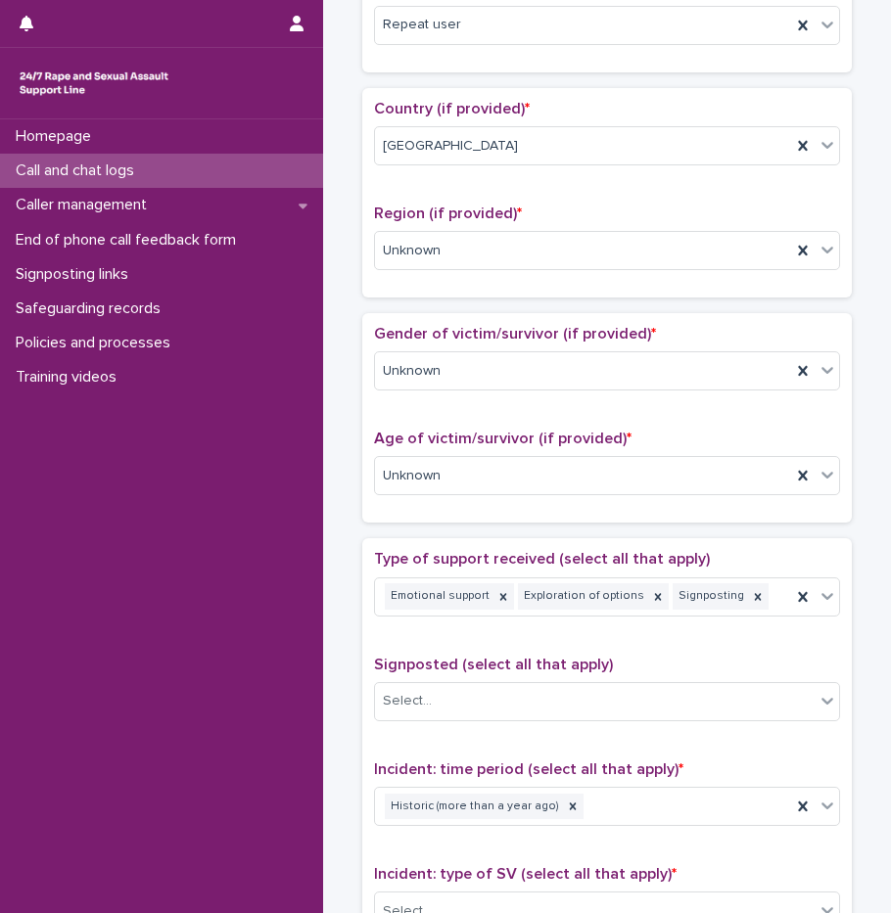
scroll to position [1175, 0]
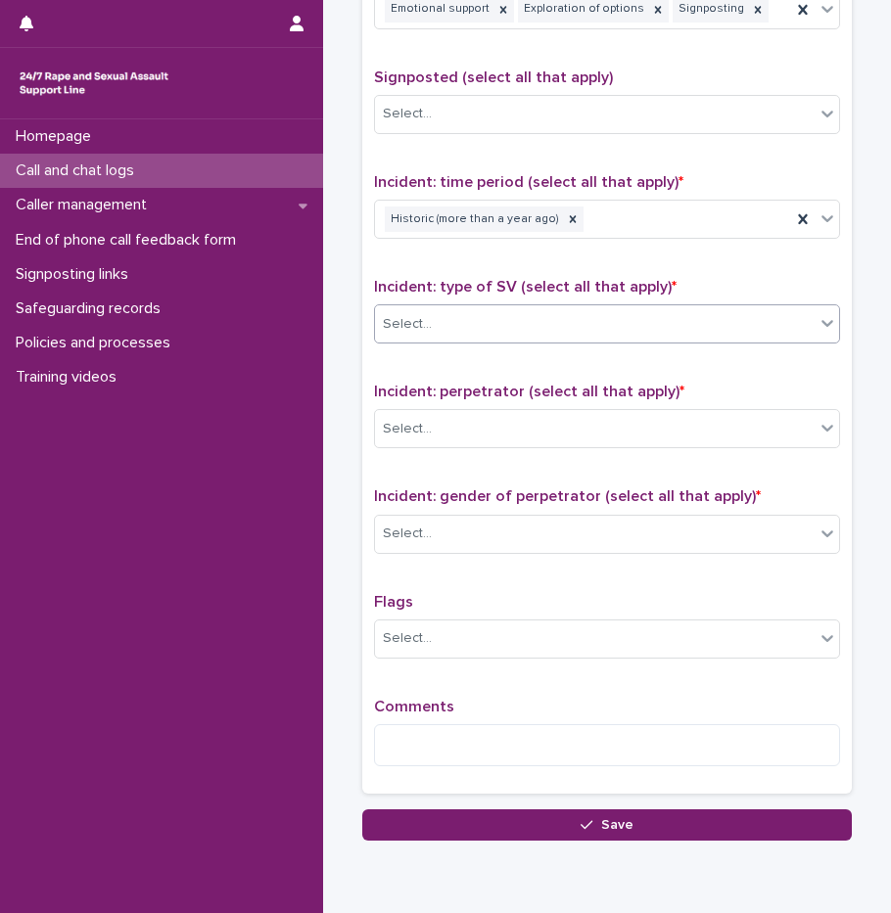
click at [431, 311] on div "Select..." at bounding box center [595, 324] width 440 height 32
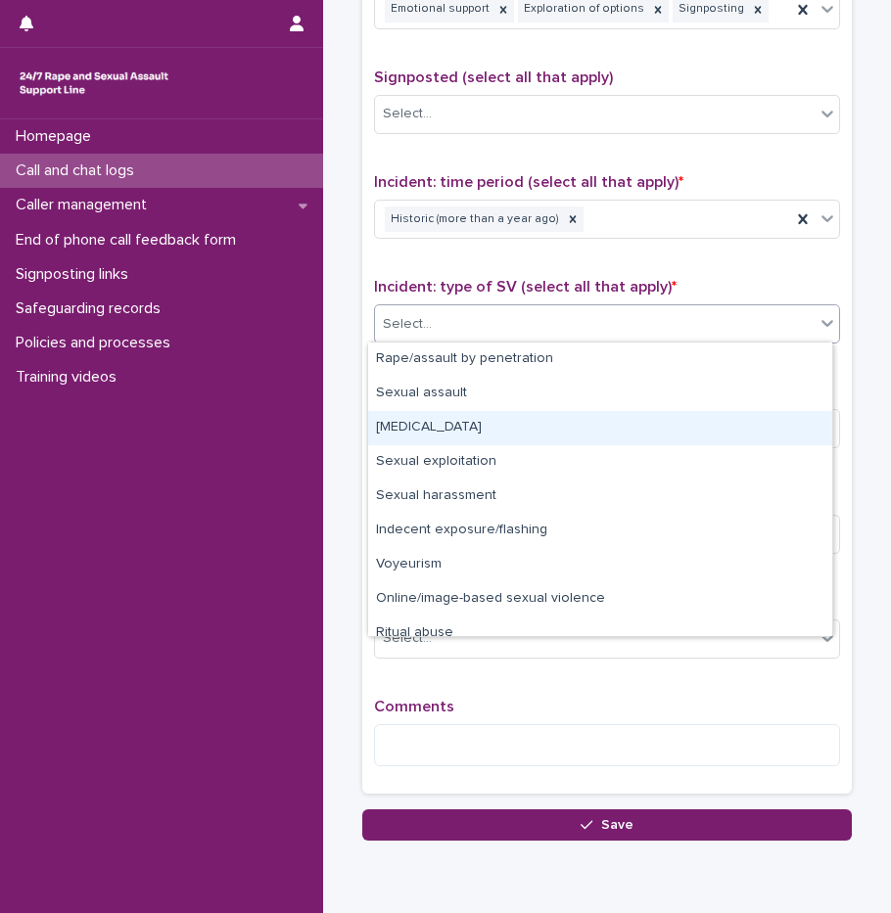
click at [449, 428] on div "[MEDICAL_DATA]" at bounding box center [600, 428] width 464 height 34
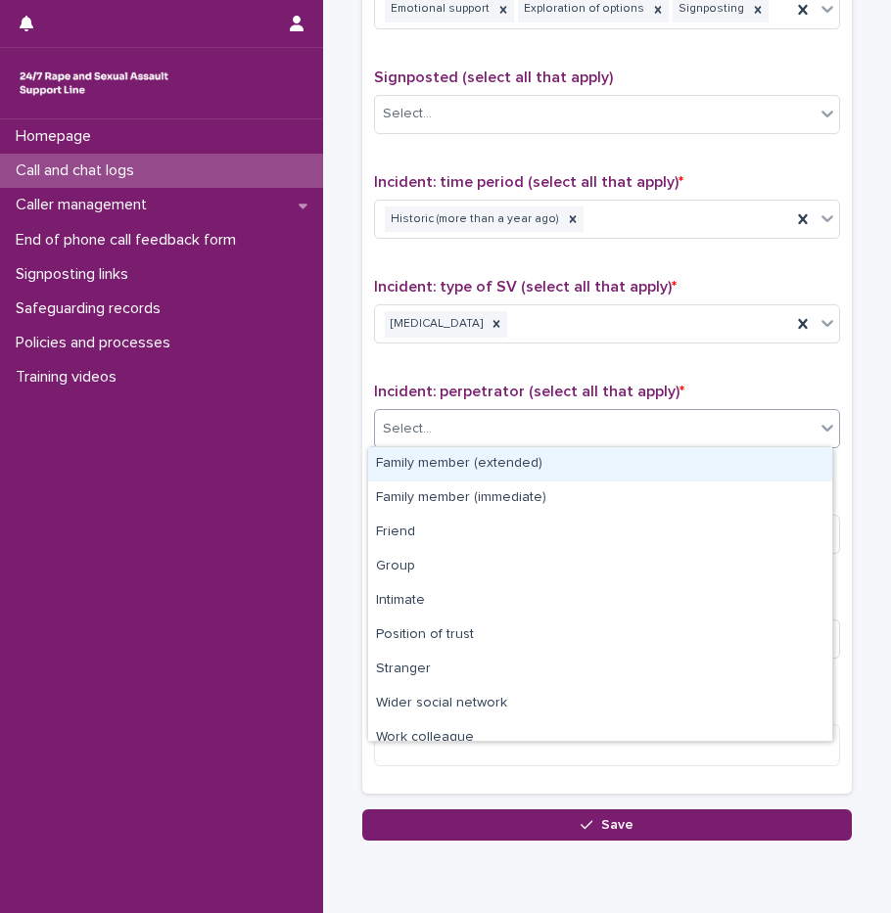
click at [449, 428] on div "Select..." at bounding box center [595, 429] width 440 height 32
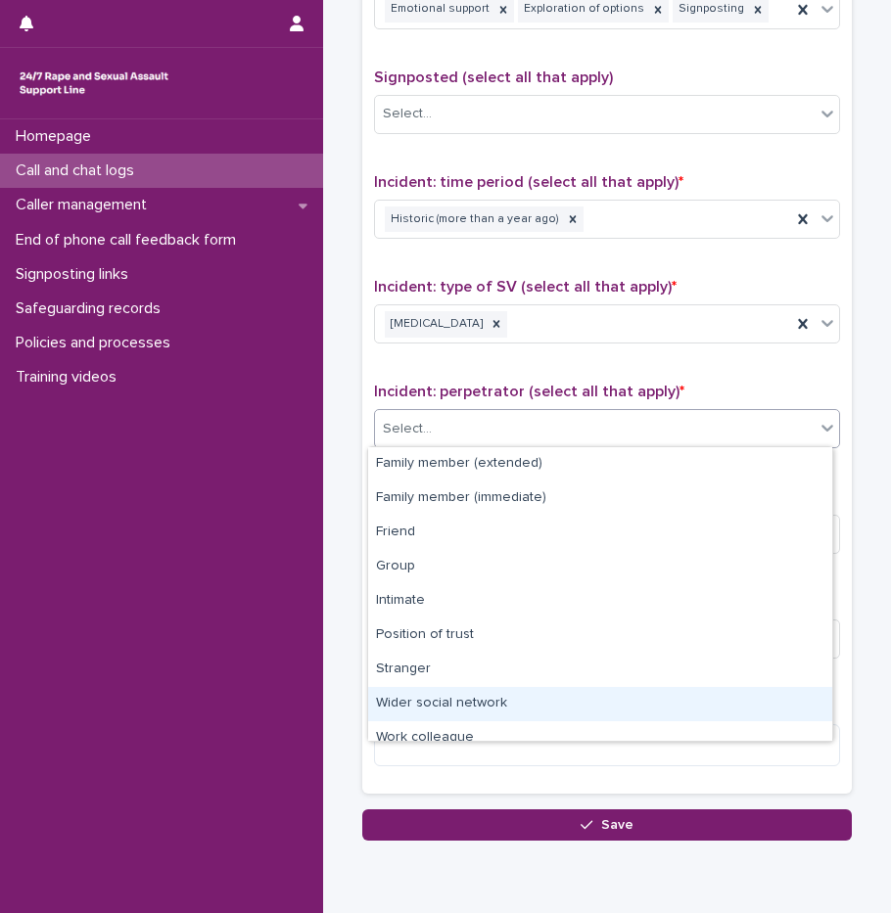
click at [440, 698] on div "Wider social network" at bounding box center [600, 704] width 464 height 34
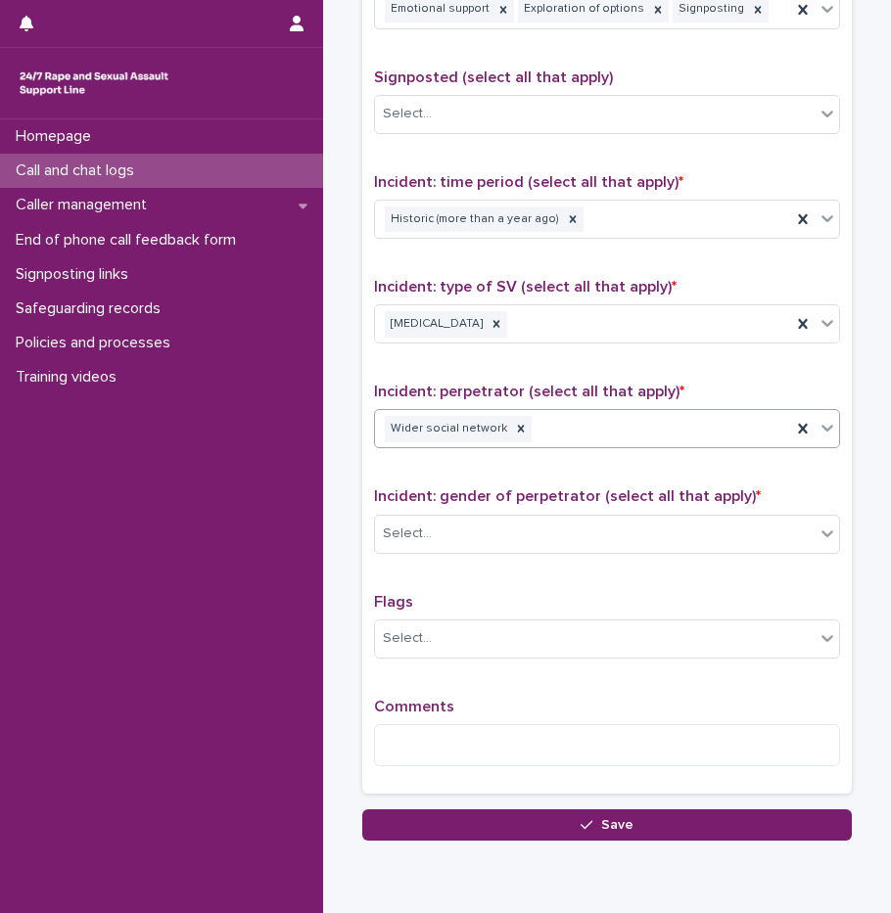
scroll to position [1253, 0]
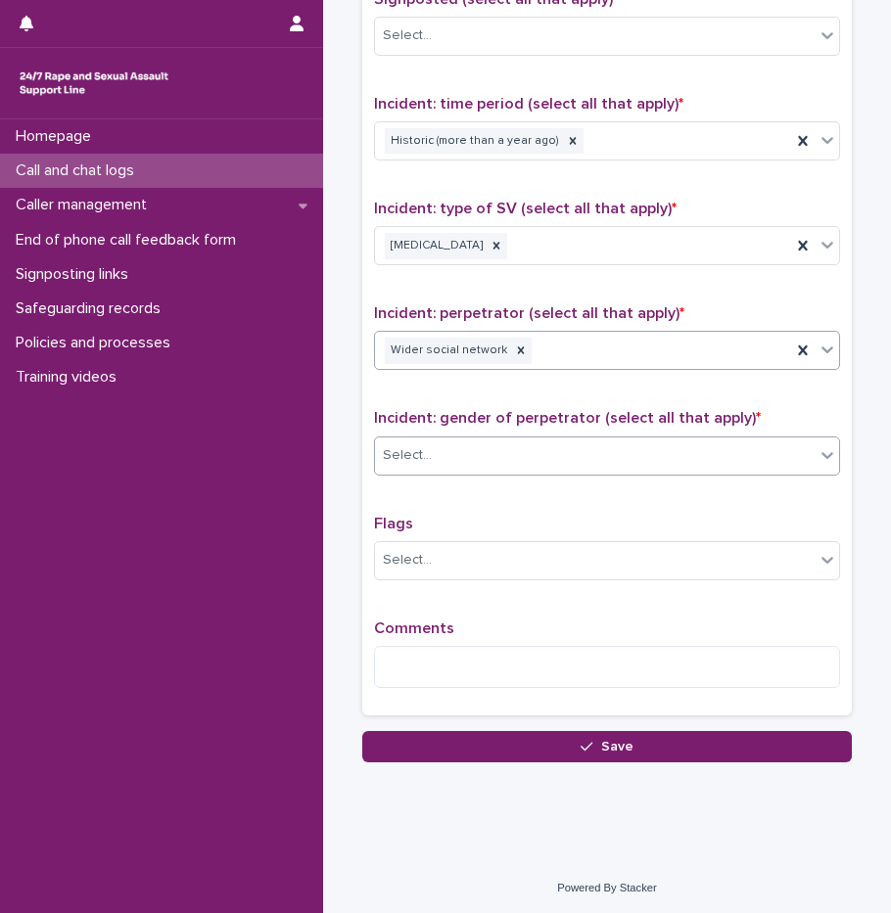
click at [456, 453] on div "Select..." at bounding box center [595, 456] width 440 height 32
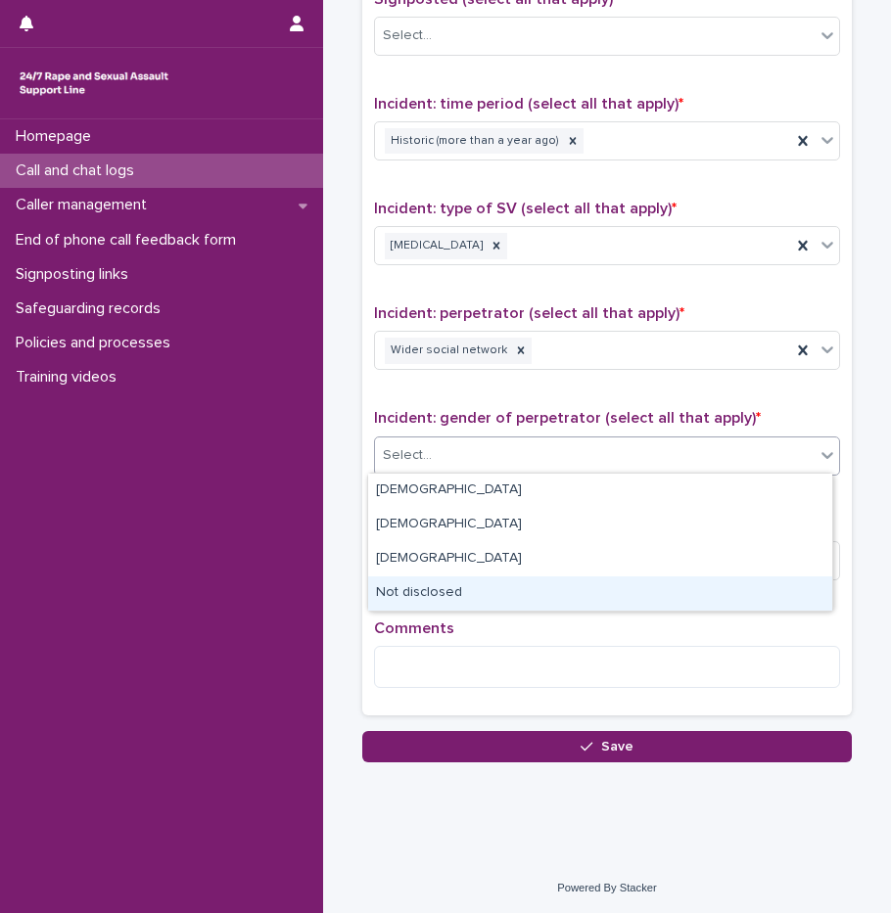
click at [424, 601] on div "Not disclosed" at bounding box center [600, 594] width 464 height 34
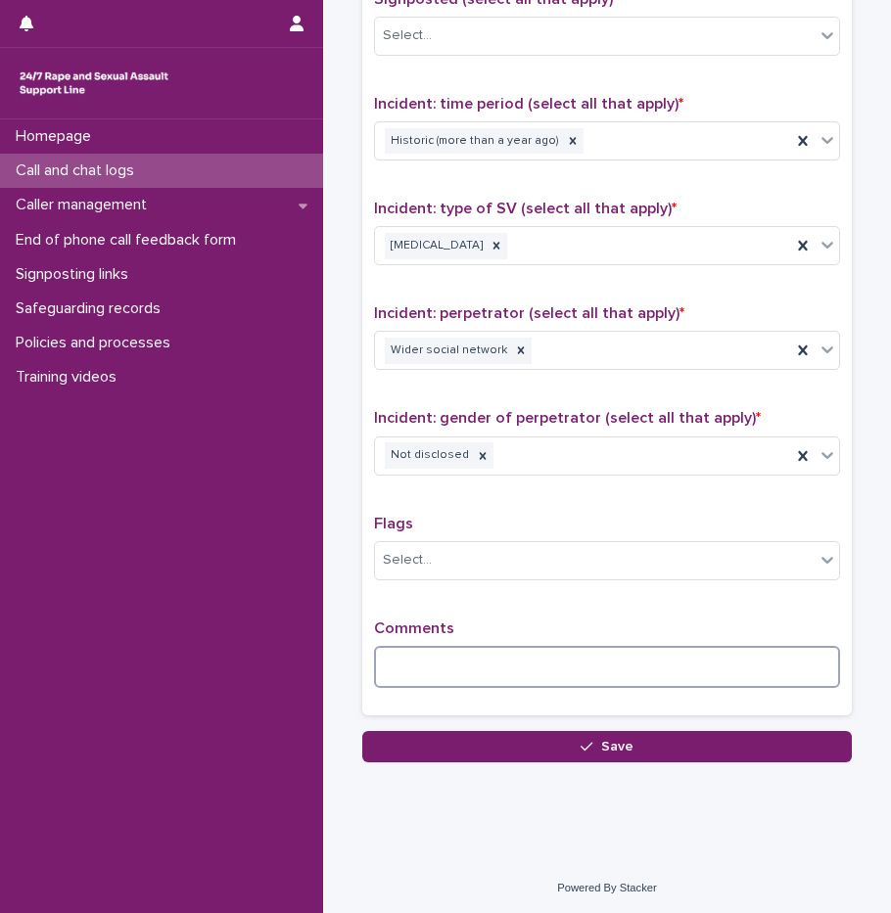
click at [424, 661] on textarea at bounding box center [607, 667] width 466 height 42
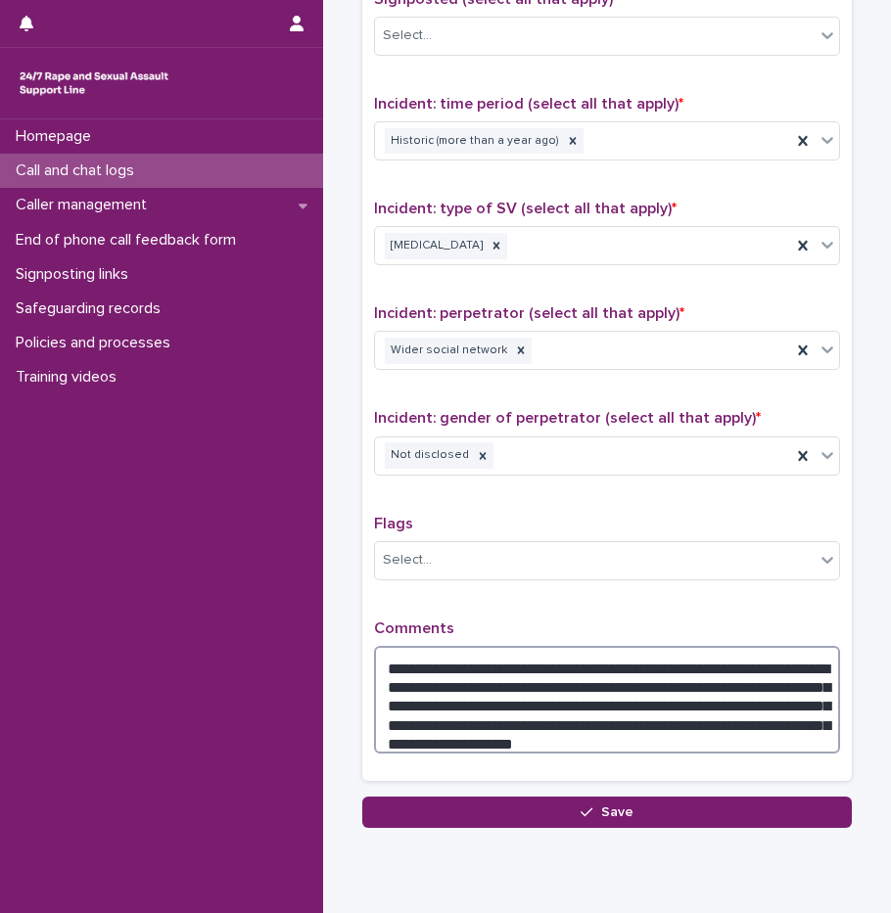
drag, startPoint x: 720, startPoint y: 681, endPoint x: 399, endPoint y: 699, distance: 321.5
click at [399, 699] on textarea "**********" at bounding box center [607, 700] width 466 height 108
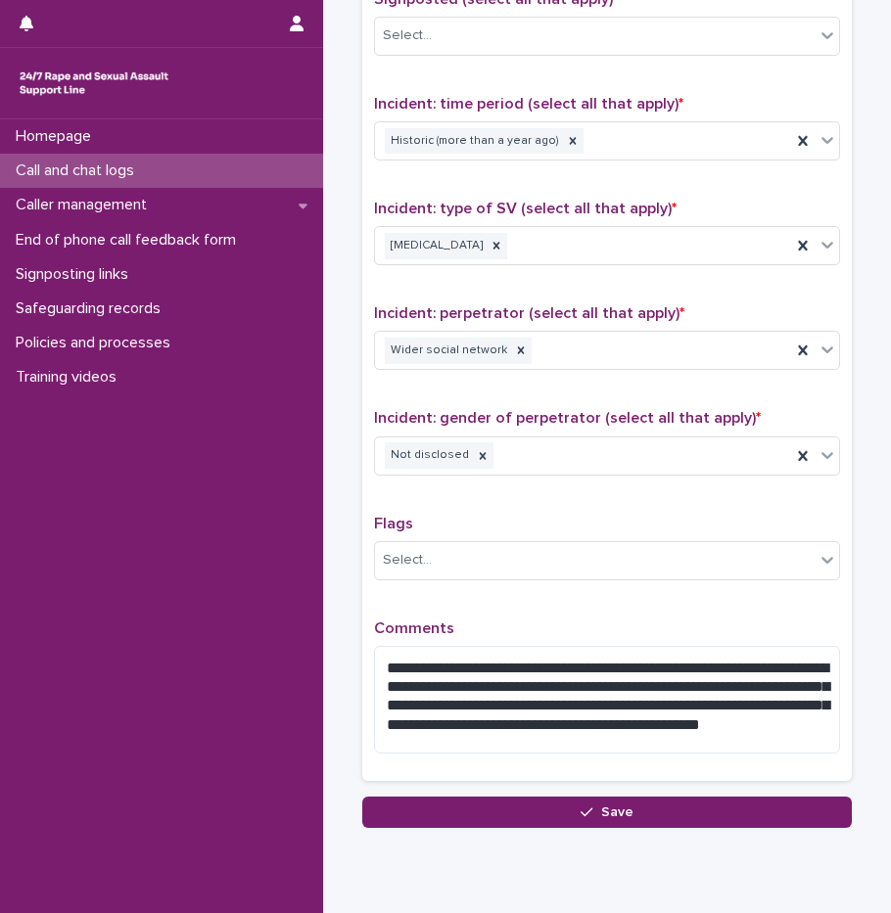
click at [681, 620] on p "Comments" at bounding box center [607, 629] width 466 height 19
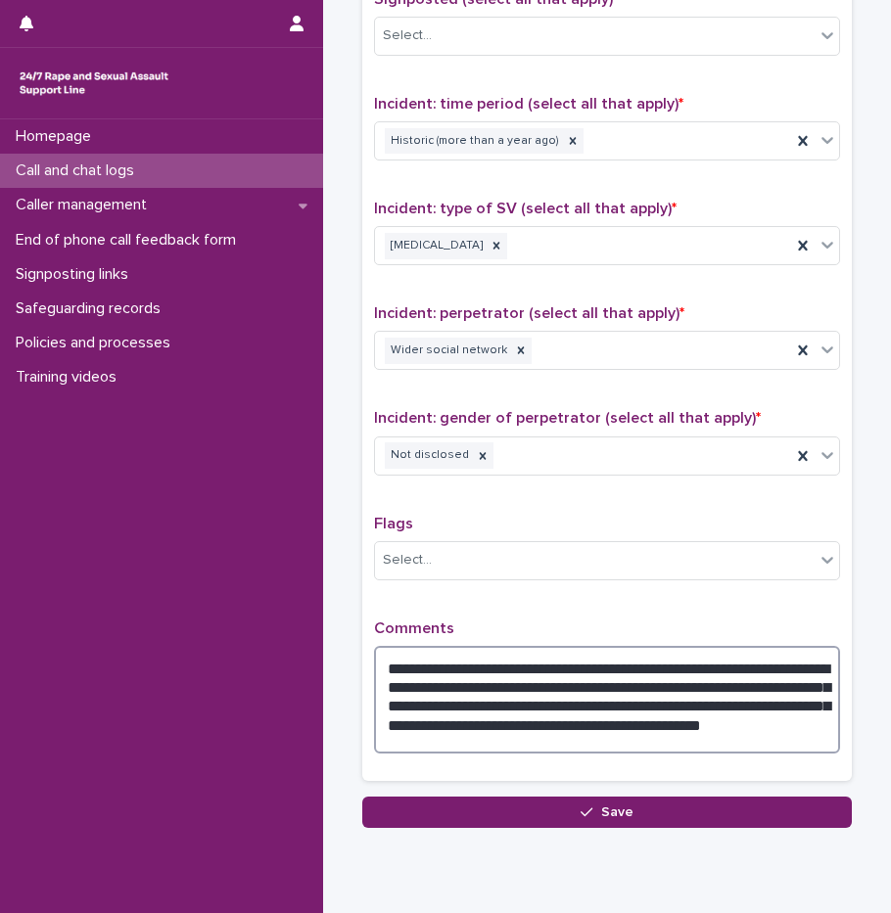
drag, startPoint x: 619, startPoint y: 698, endPoint x: 702, endPoint y: 703, distance: 83.3
click at [702, 703] on textarea "**********" at bounding box center [607, 700] width 466 height 108
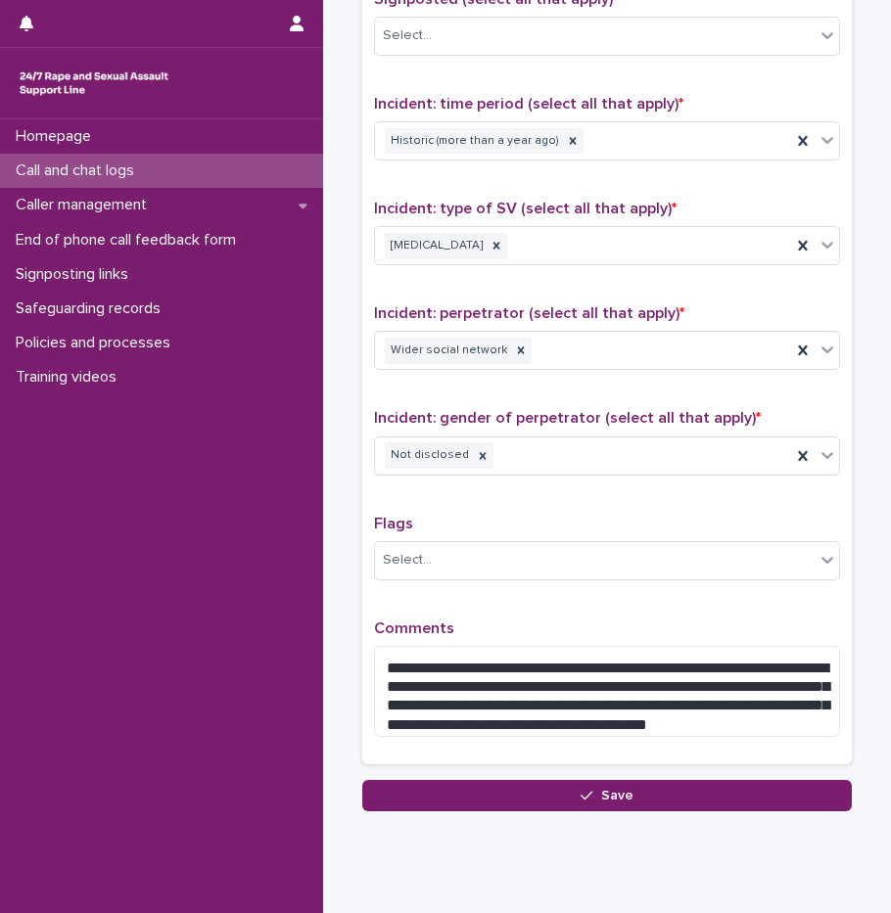
click at [676, 632] on p "Comments" at bounding box center [607, 629] width 466 height 19
click at [633, 621] on p "Comments" at bounding box center [607, 629] width 466 height 19
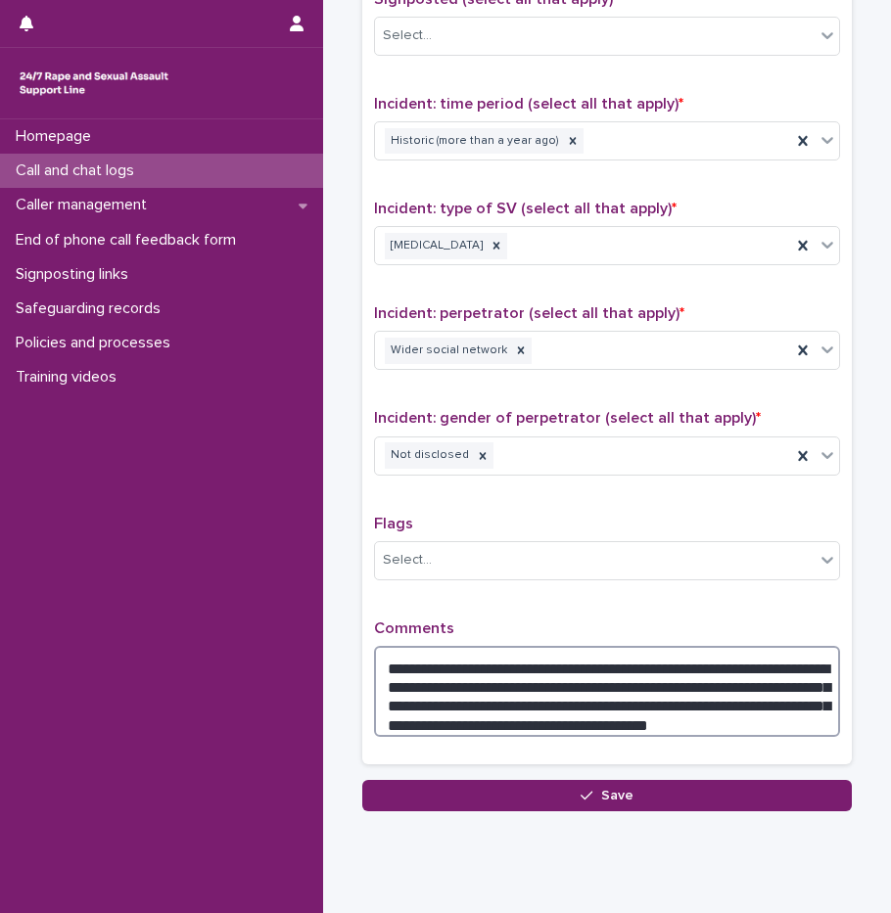
click at [742, 718] on textarea "**********" at bounding box center [607, 691] width 466 height 91
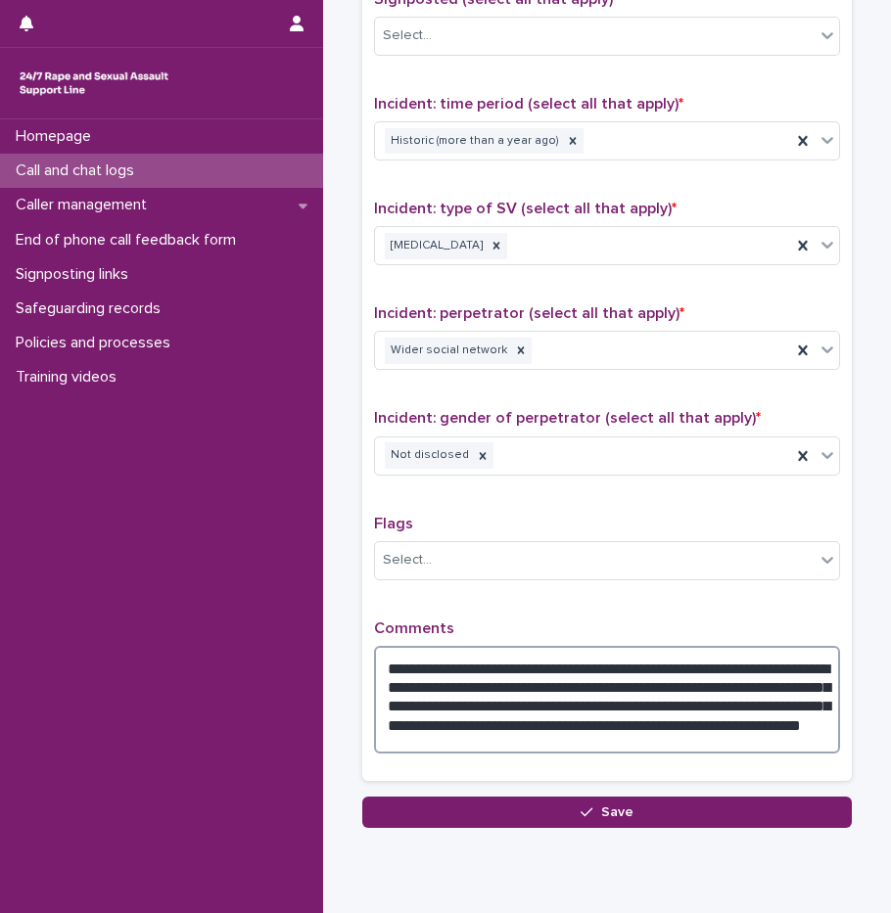
type textarea "**********"
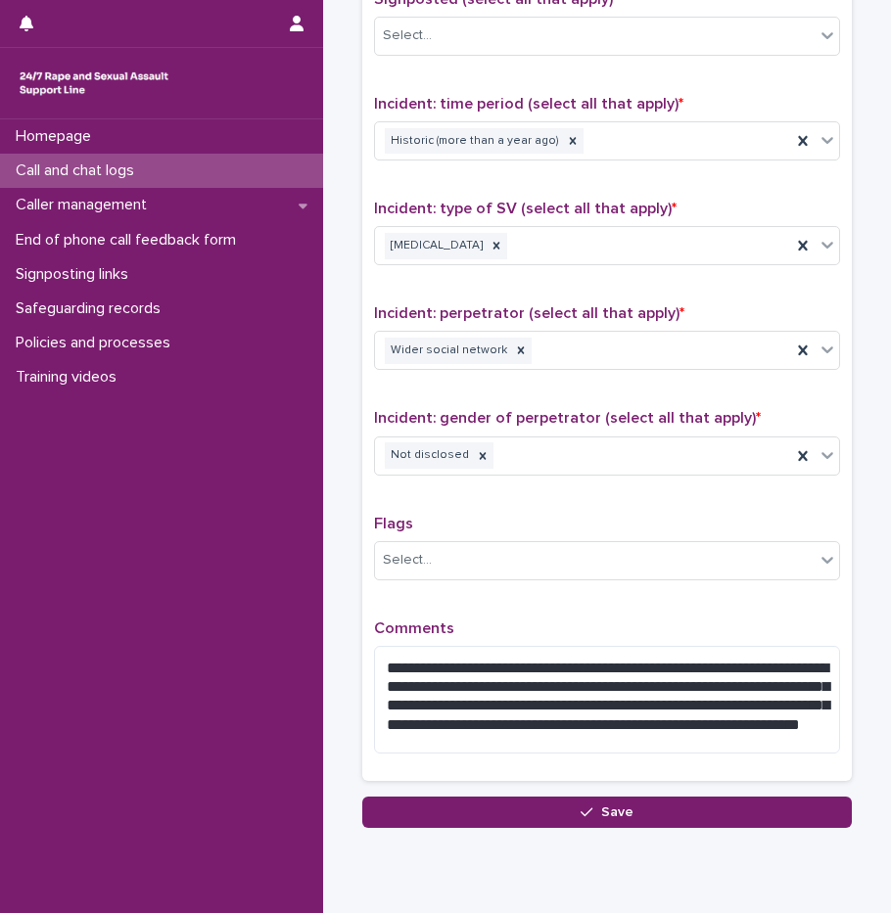
click at [666, 615] on div "**********" at bounding box center [607, 326] width 466 height 885
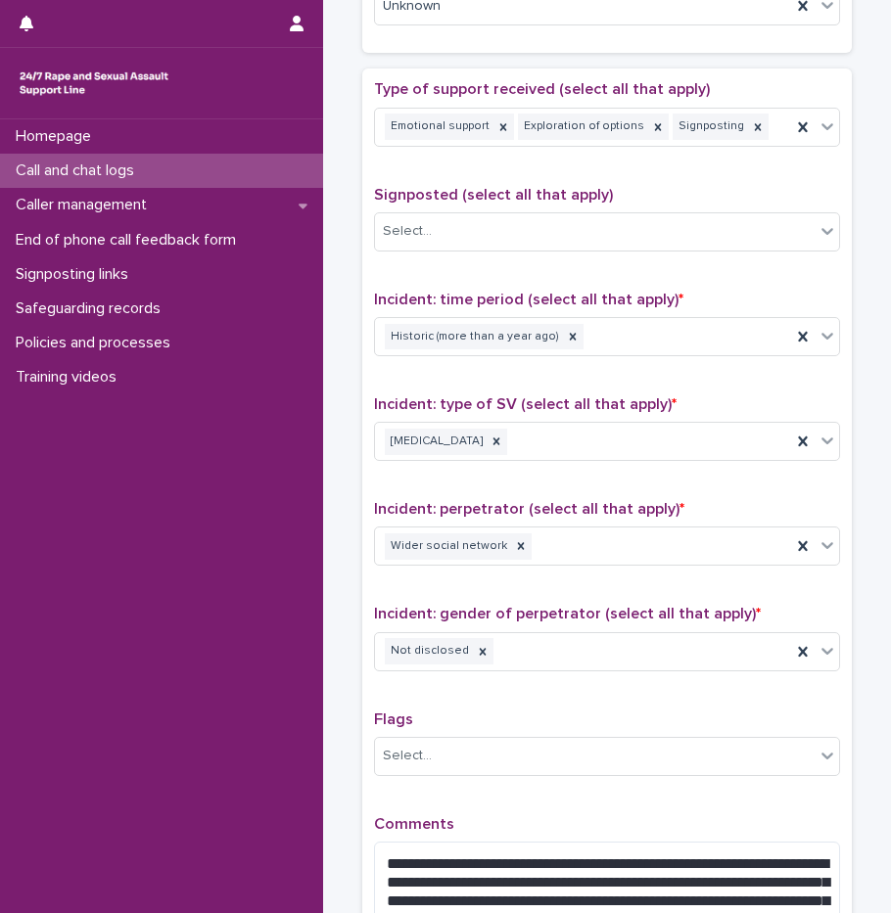
scroll to position [1319, 0]
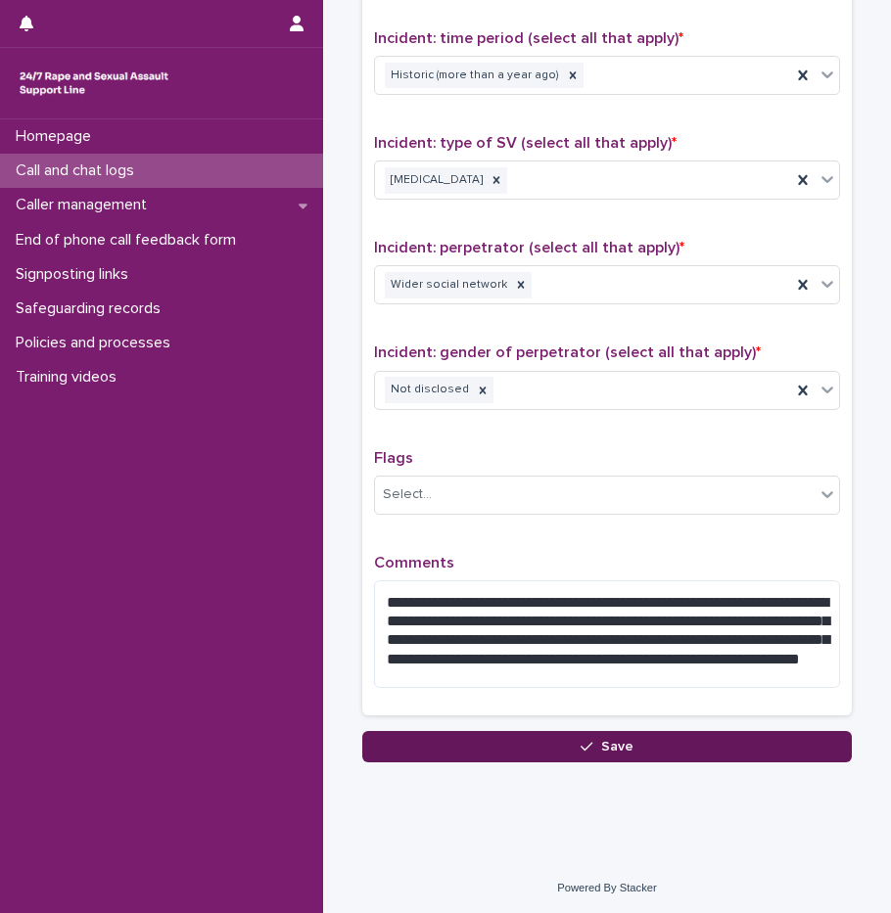
click at [625, 756] on button "Save" at bounding box center [606, 746] width 489 height 31
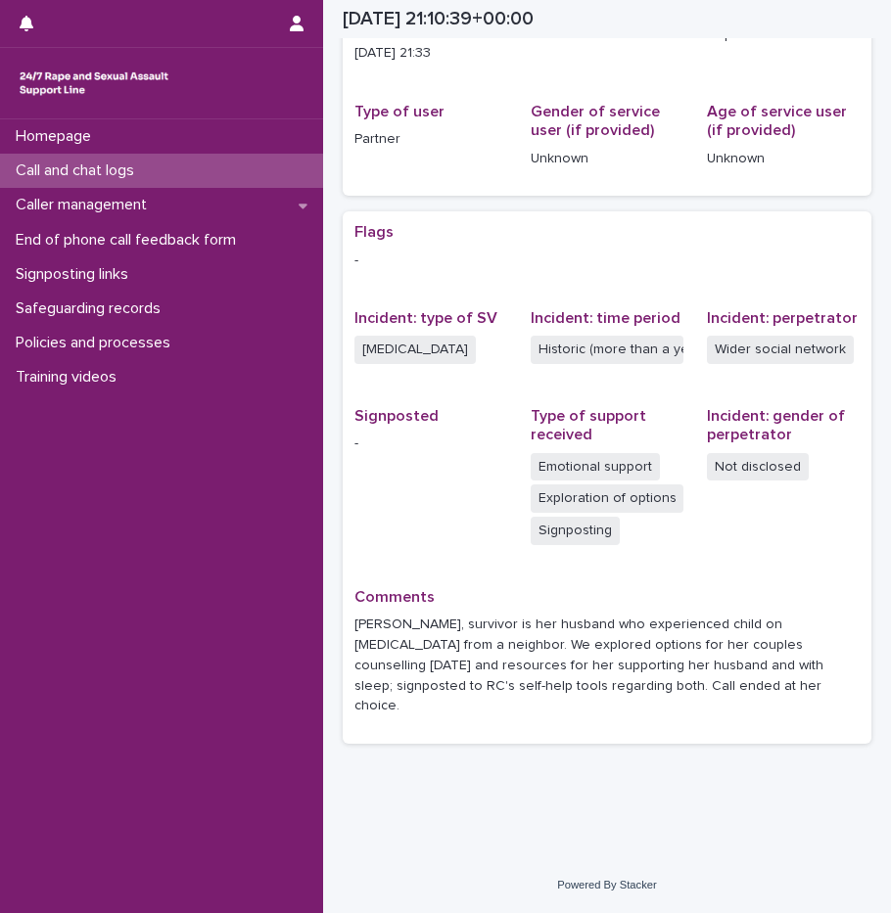
scroll to position [231, 0]
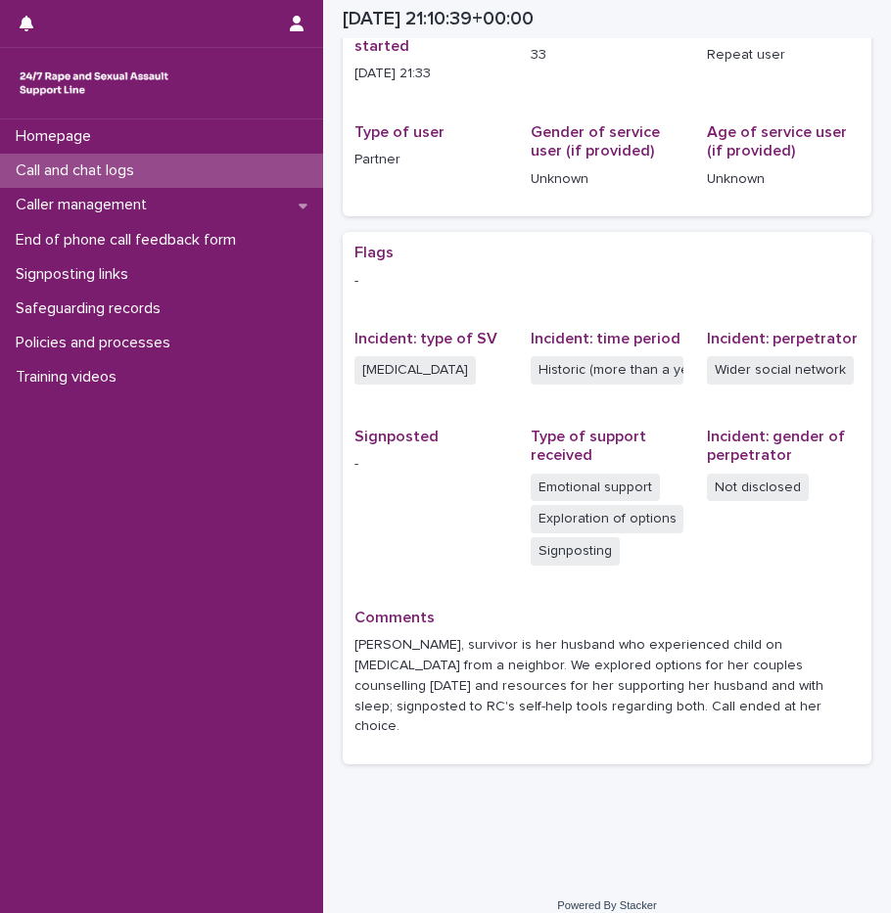
click at [82, 177] on p "Call and chat logs" at bounding box center [79, 171] width 142 height 19
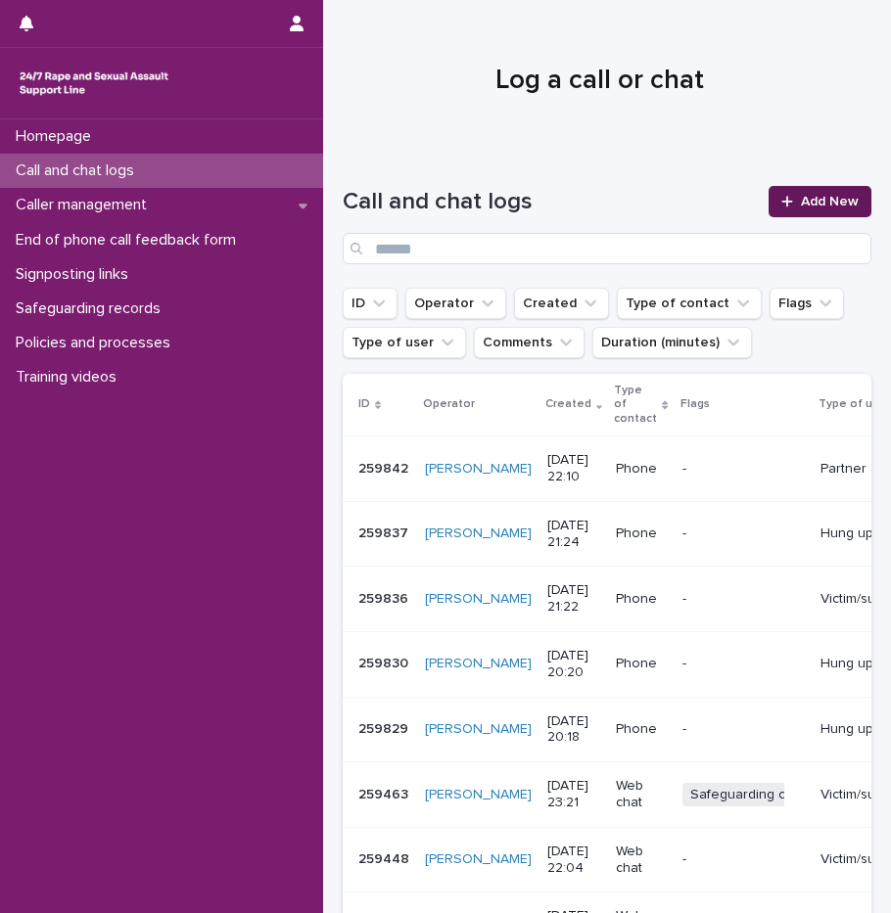
click at [810, 199] on span "Add New" at bounding box center [830, 202] width 58 height 14
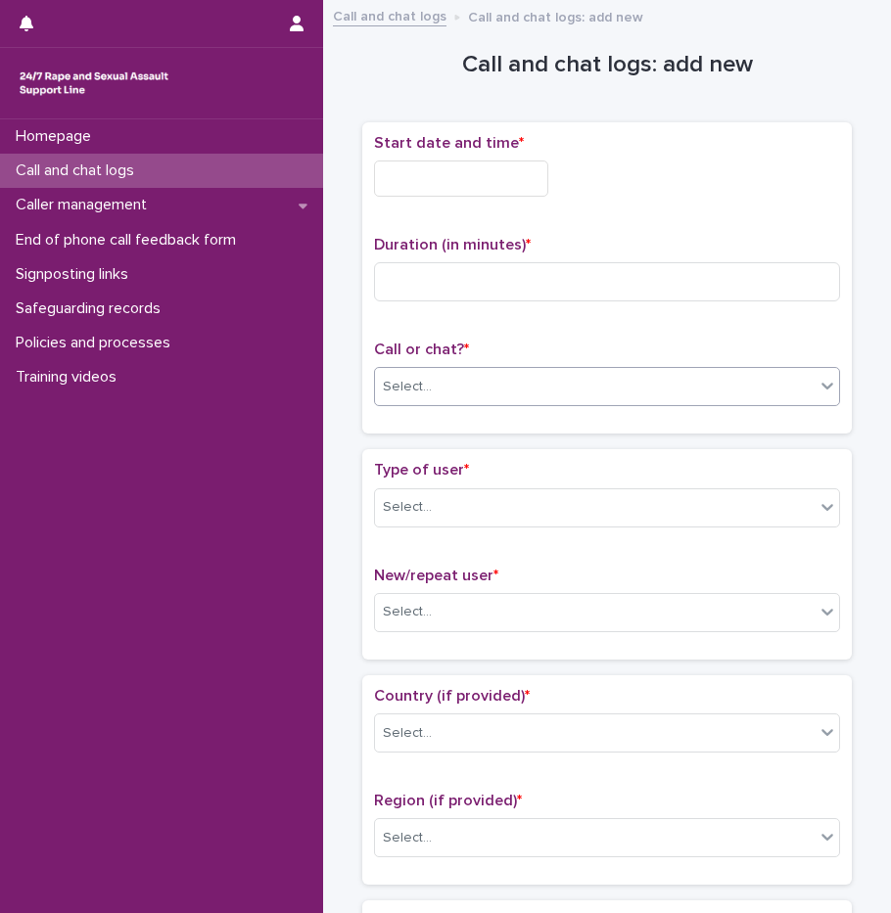
click at [440, 396] on div "Select..." at bounding box center [595, 387] width 440 height 32
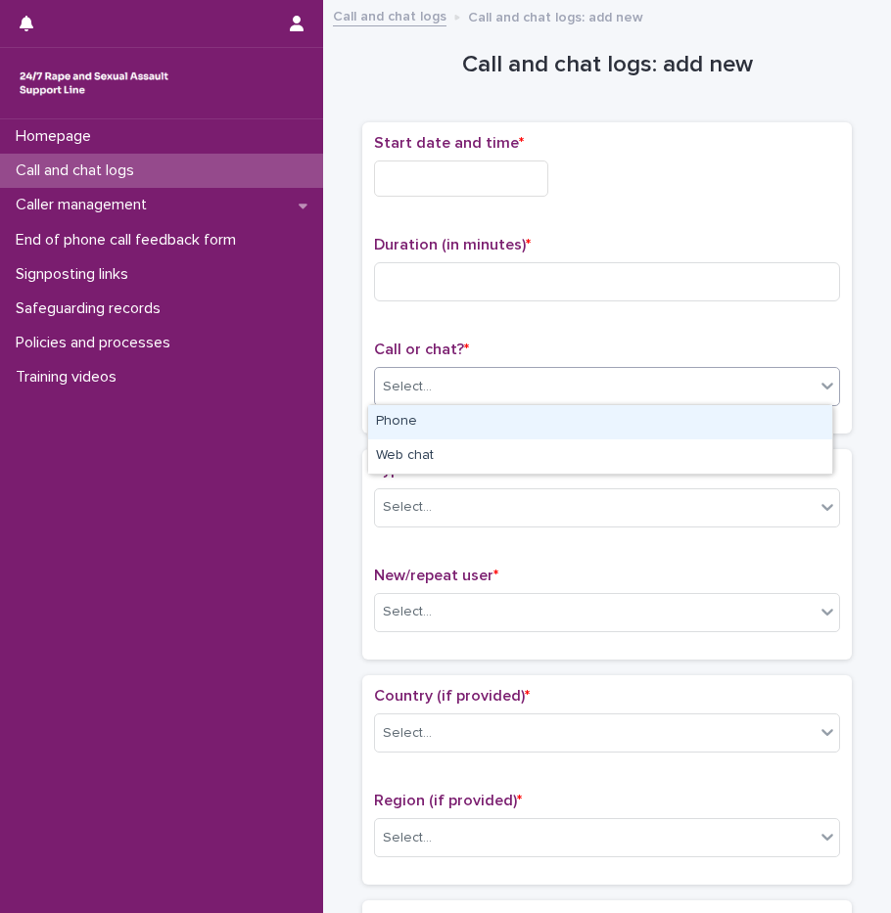
click at [438, 421] on div "Phone" at bounding box center [600, 422] width 464 height 34
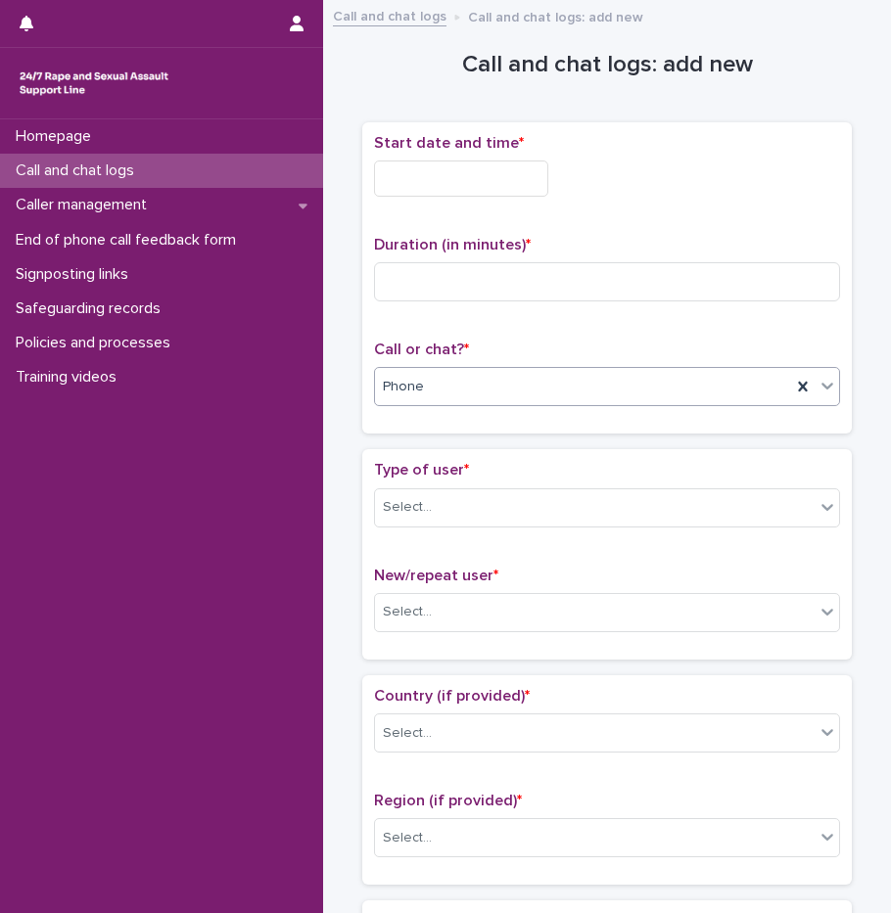
click at [459, 167] on input "text" at bounding box center [461, 179] width 174 height 36
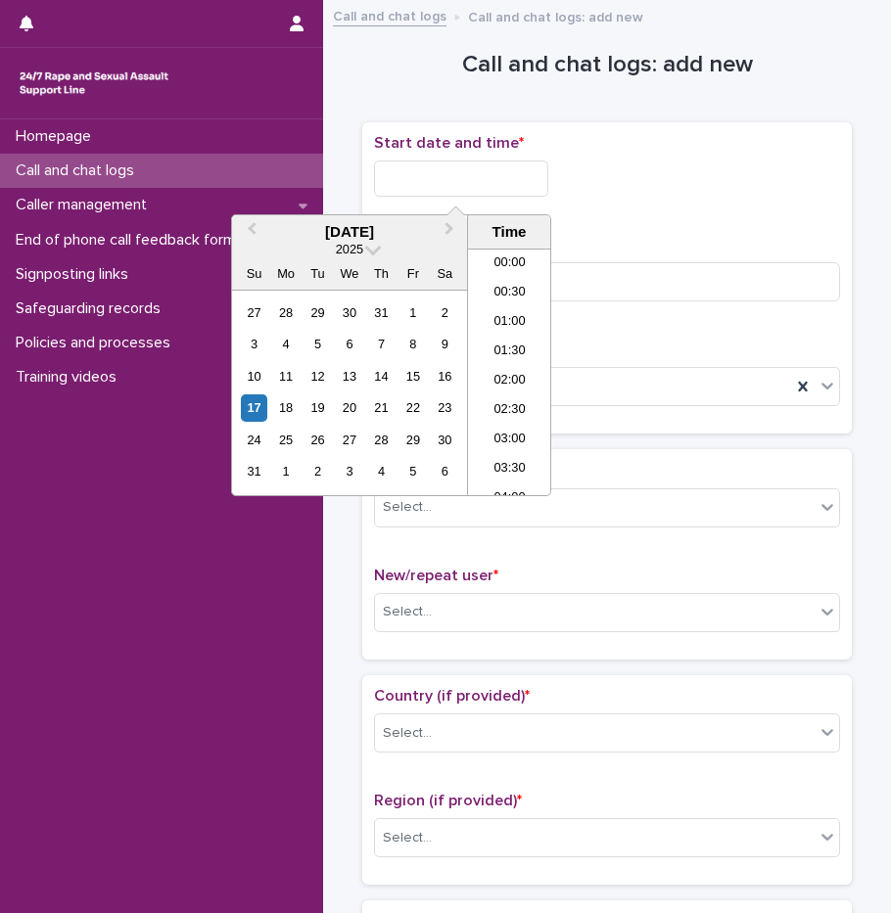
scroll to position [1164, 0]
click at [511, 381] on li "22:00" at bounding box center [509, 392] width 83 height 29
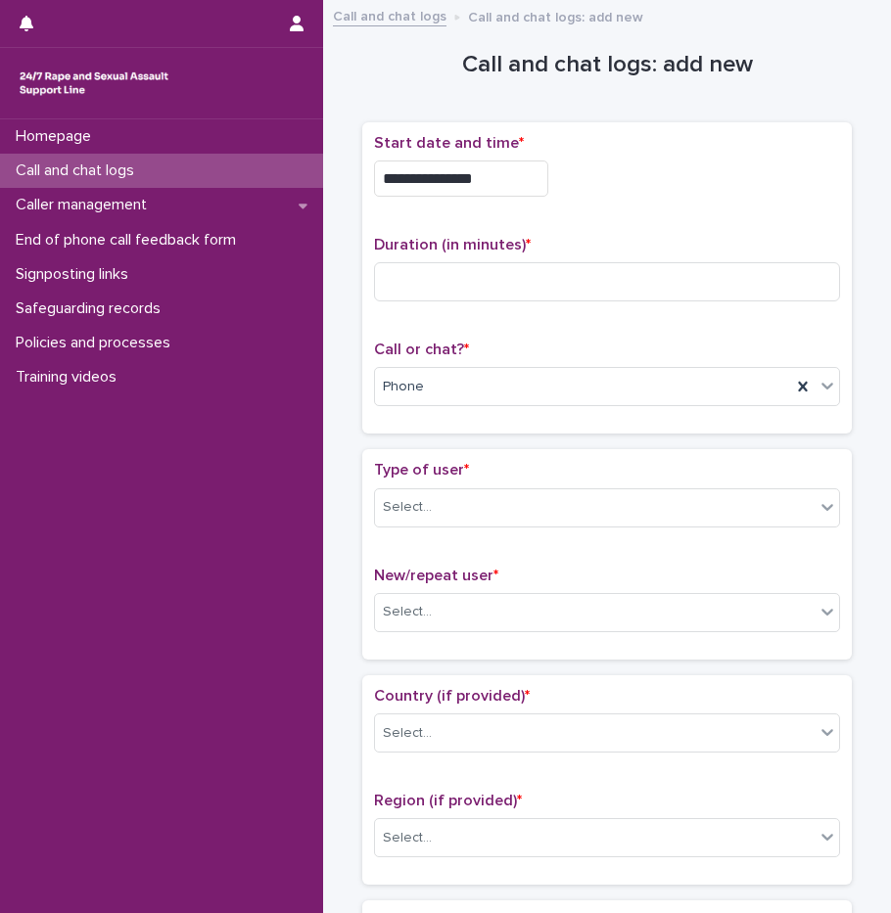
click at [511, 184] on input "**********" at bounding box center [461, 179] width 174 height 36
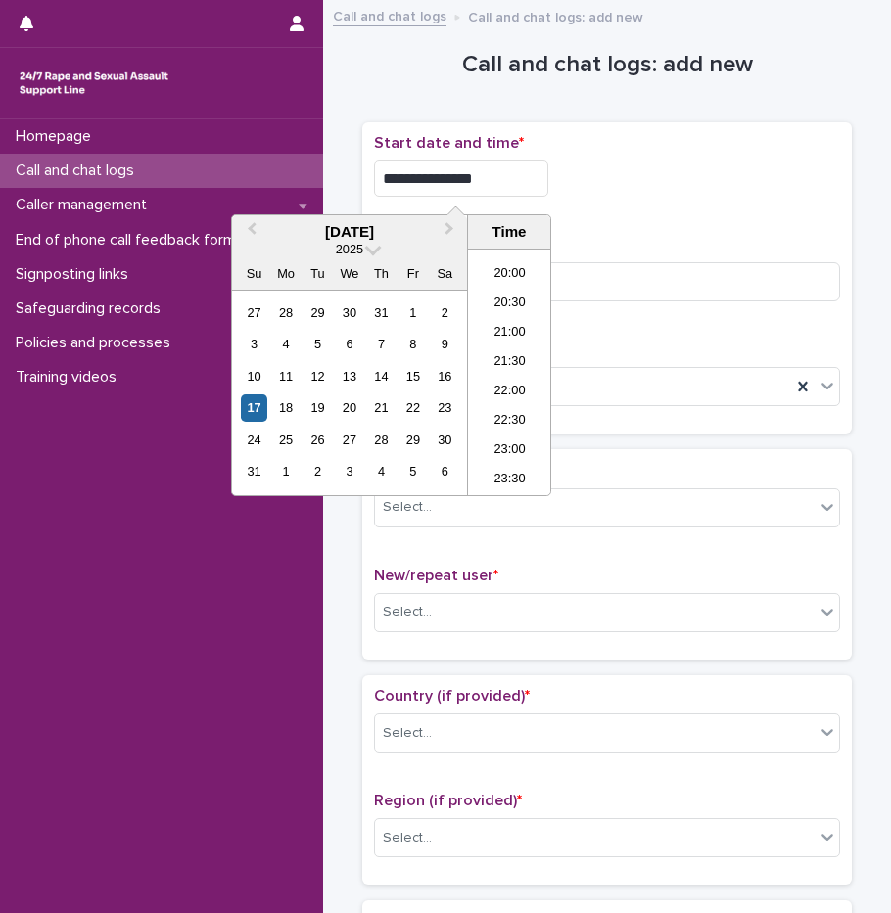
type input "**********"
click at [618, 193] on div "**********" at bounding box center [607, 179] width 466 height 36
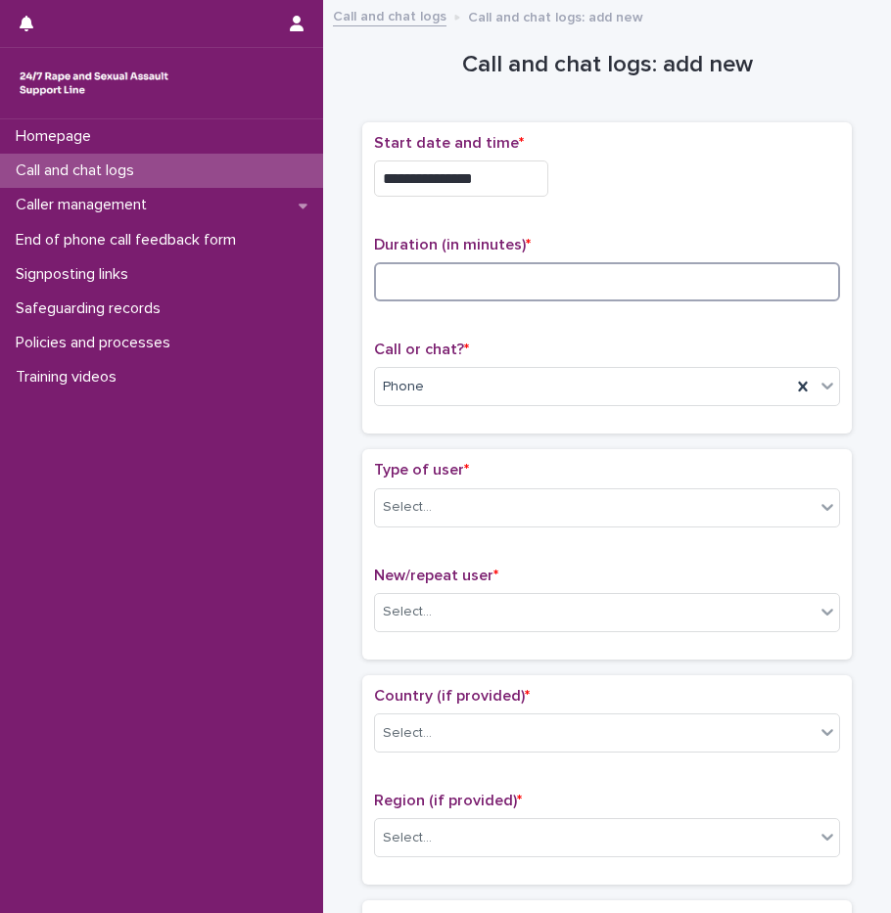
click at [537, 279] on input at bounding box center [607, 281] width 466 height 39
type input "*"
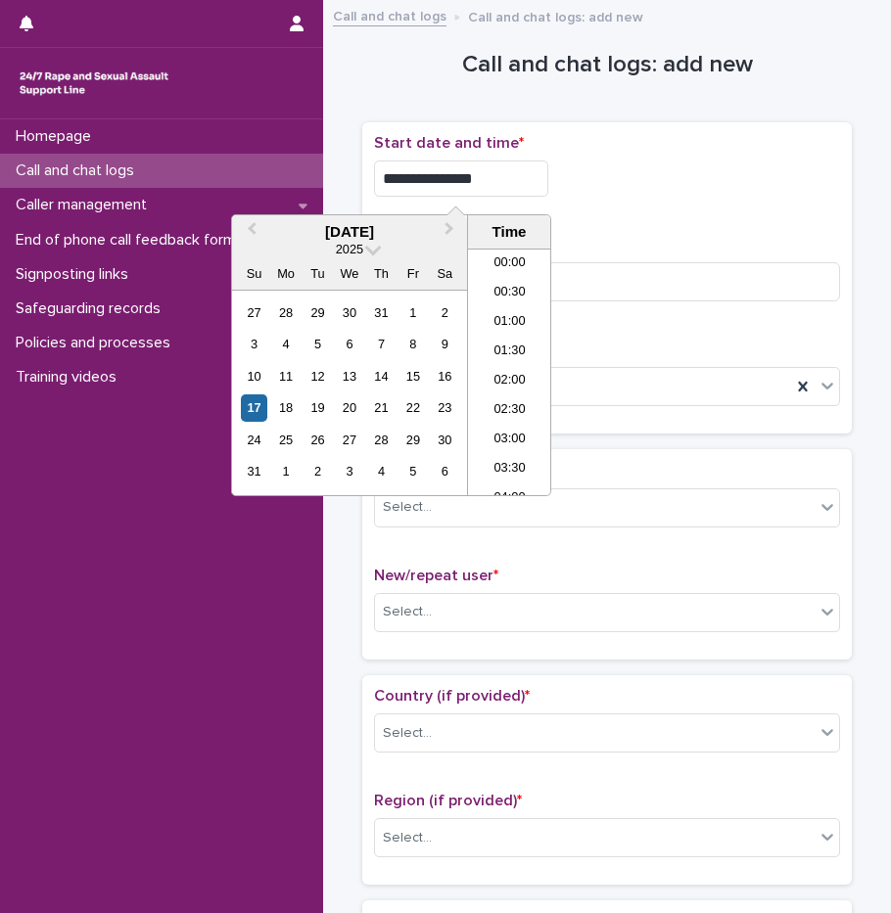
click at [505, 191] on input "**********" at bounding box center [461, 179] width 174 height 36
type input "**********"
click at [777, 202] on div "**********" at bounding box center [607, 173] width 466 height 78
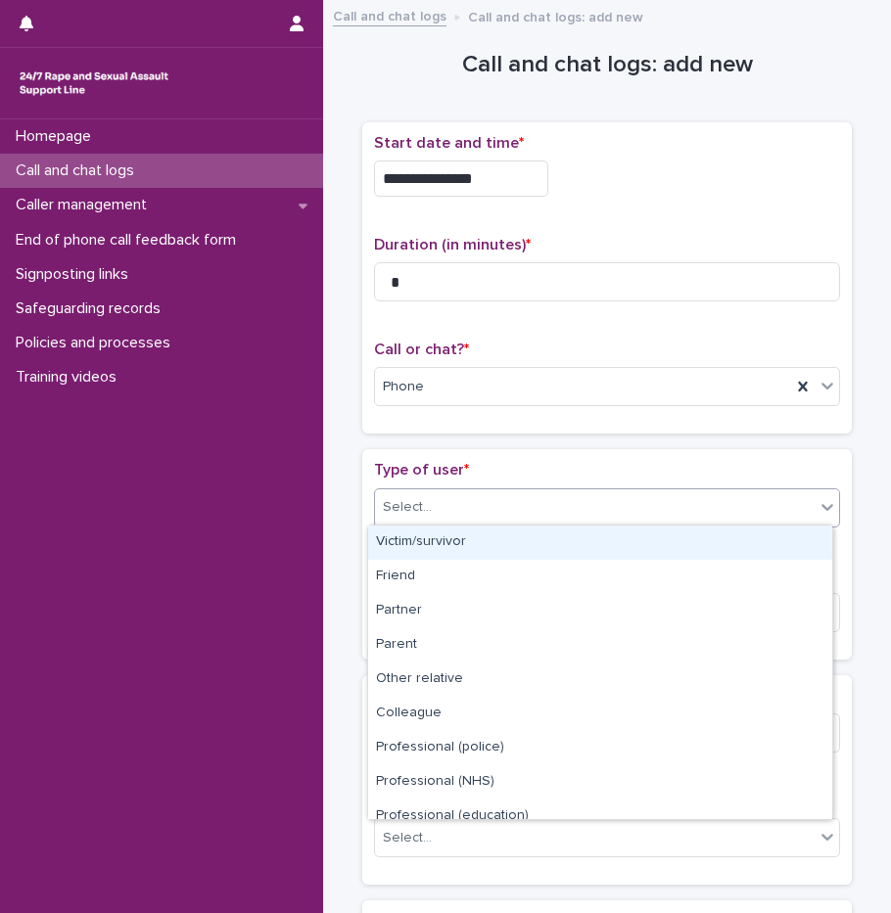
click at [521, 511] on div "Select..." at bounding box center [595, 507] width 440 height 32
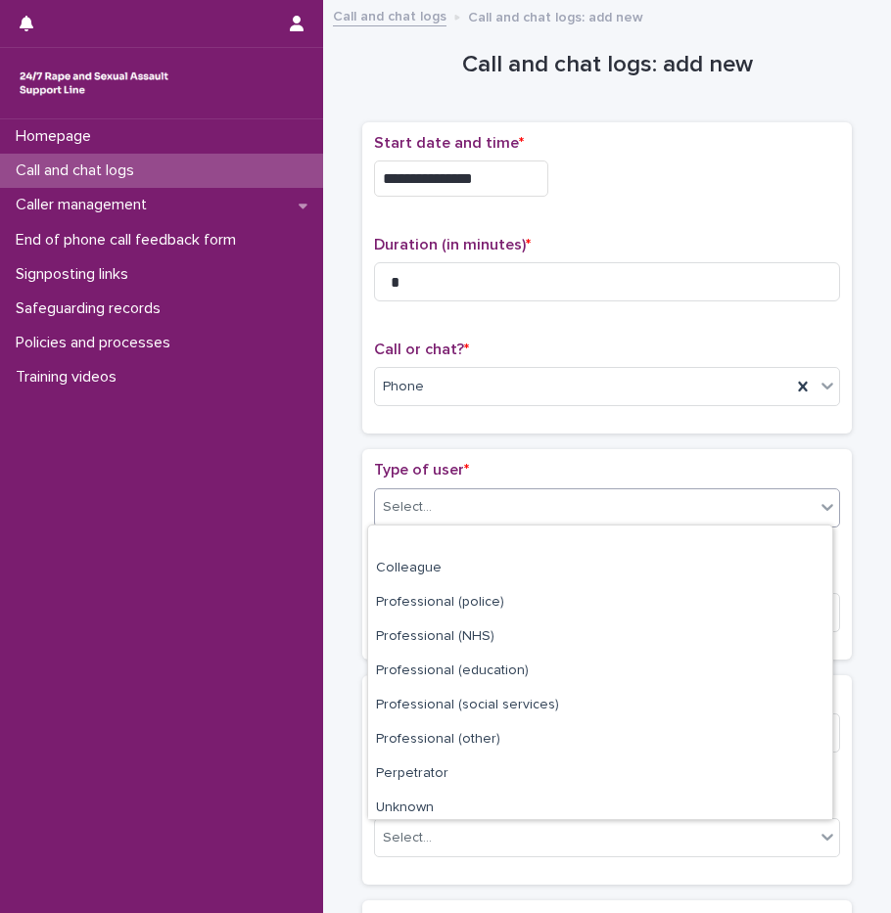
scroll to position [220, 0]
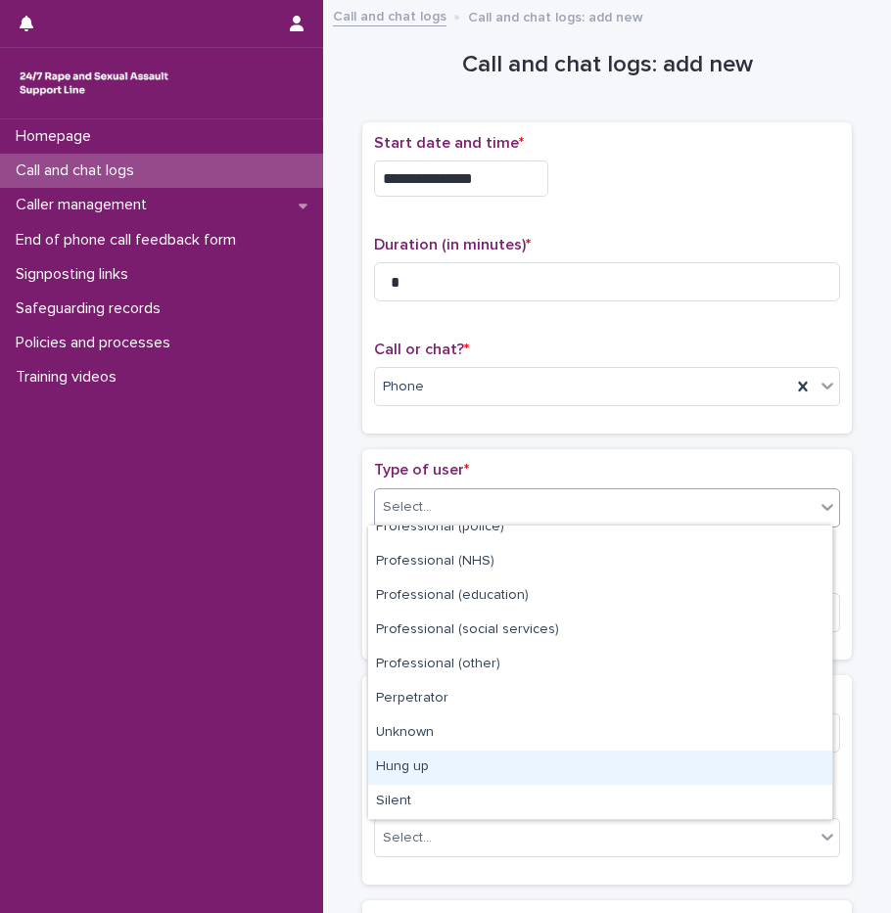
click at [420, 775] on div "Hung up" at bounding box center [600, 768] width 464 height 34
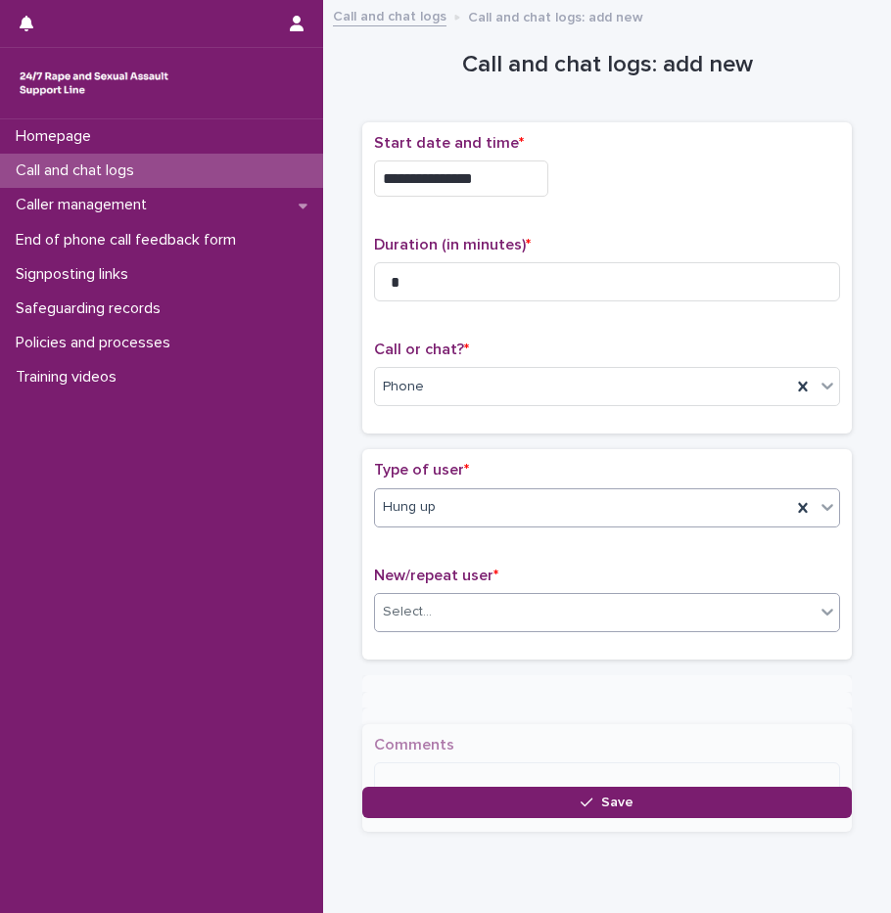
click at [439, 619] on div "Select..." at bounding box center [595, 612] width 440 height 32
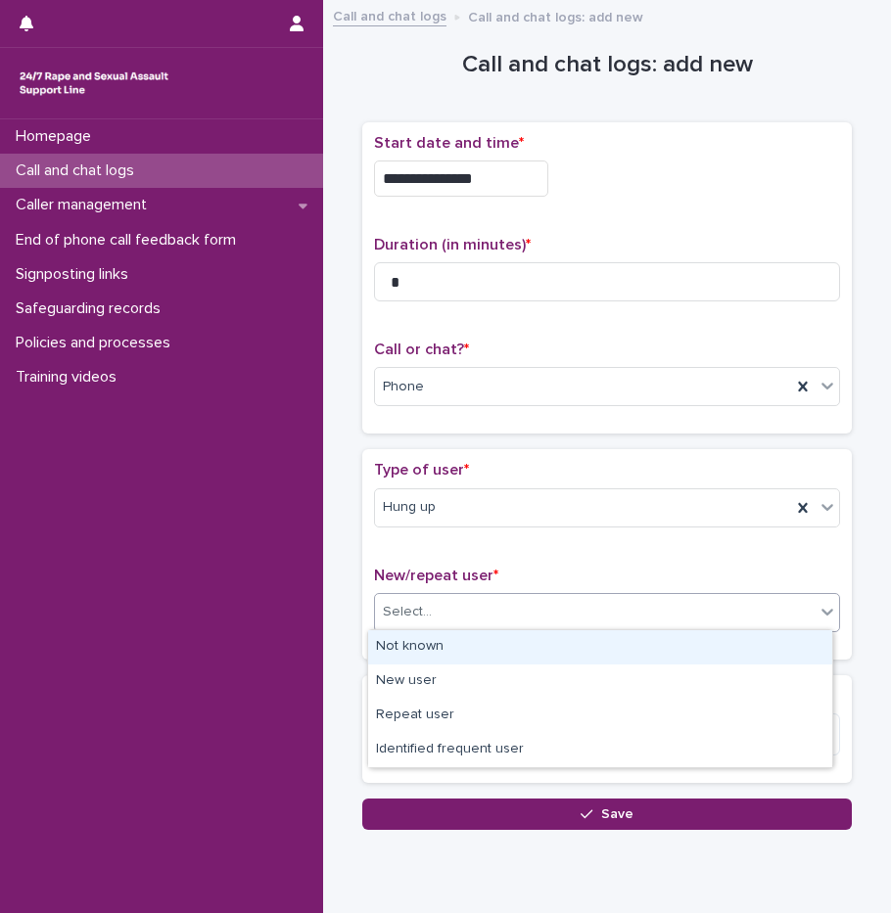
click at [447, 653] on div "Not known" at bounding box center [600, 647] width 464 height 34
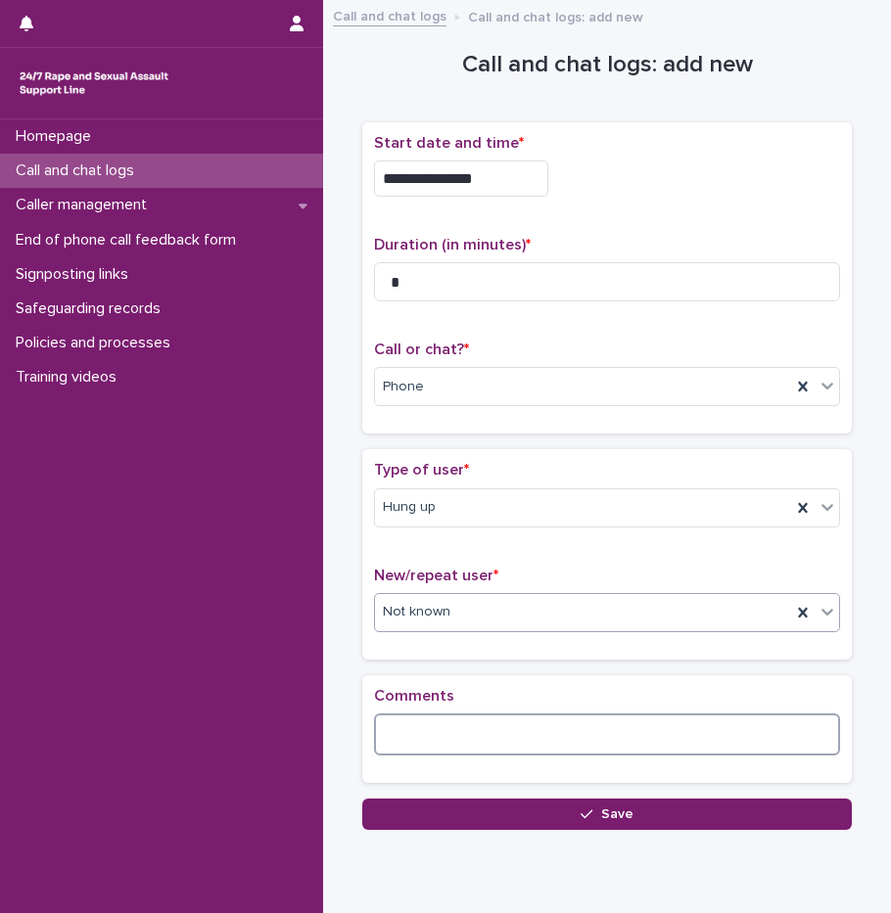
click at [432, 731] on textarea at bounding box center [607, 735] width 466 height 42
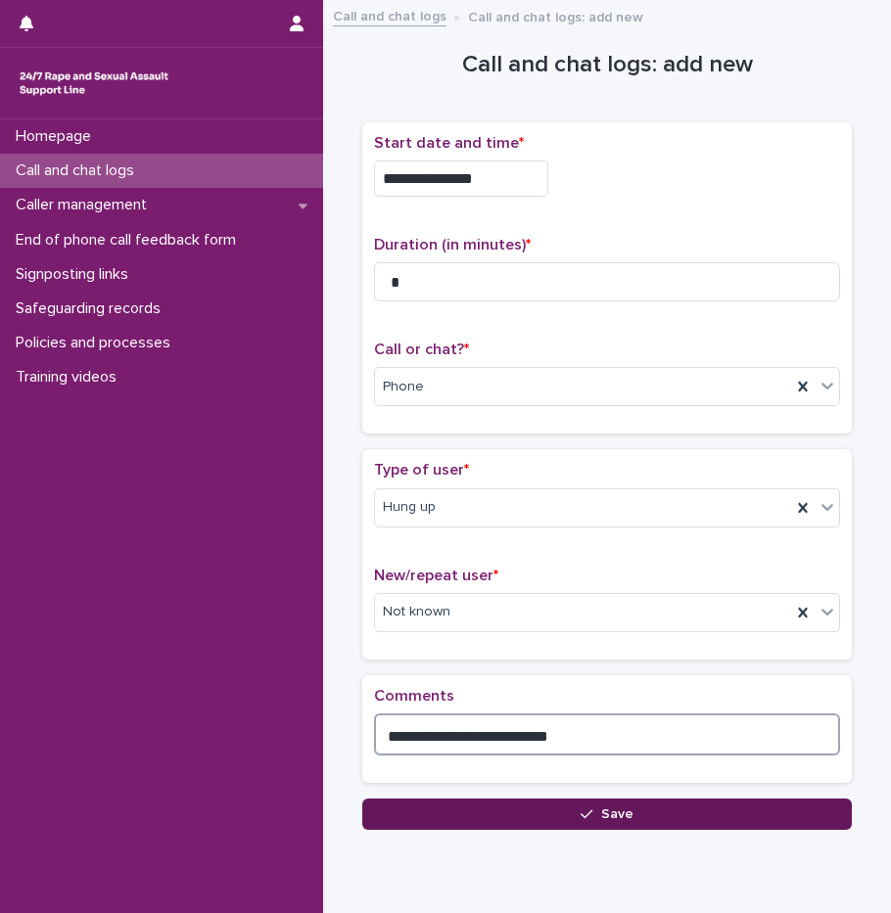
type textarea "**********"
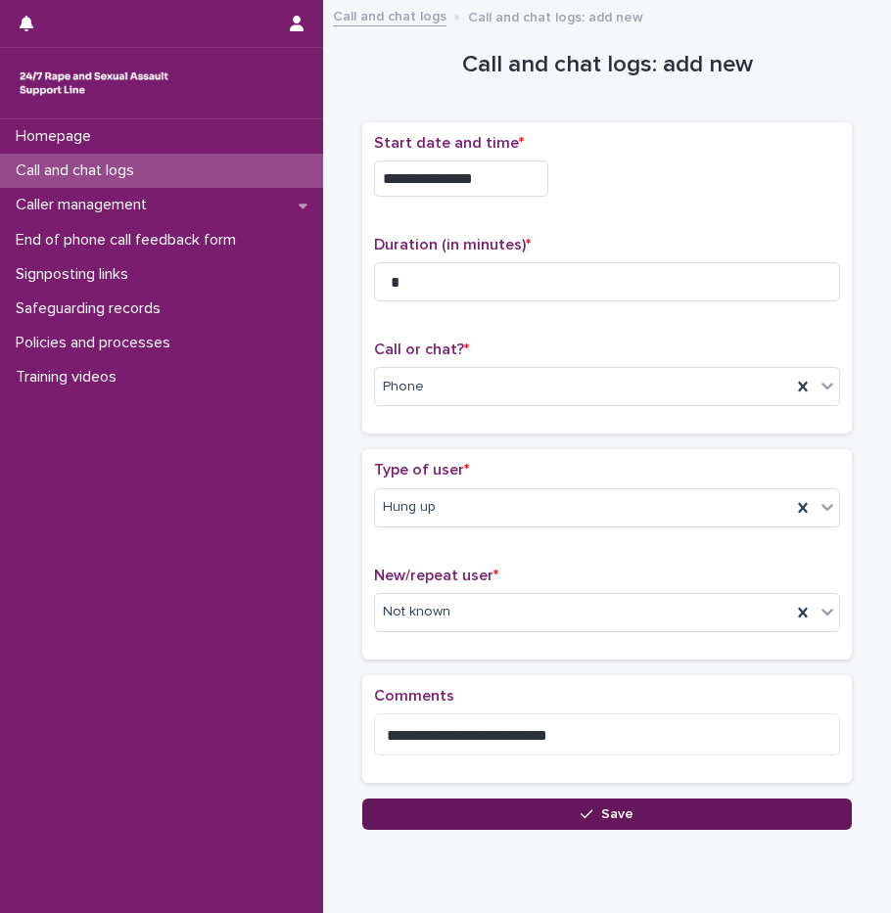
click at [441, 807] on button "Save" at bounding box center [606, 814] width 489 height 31
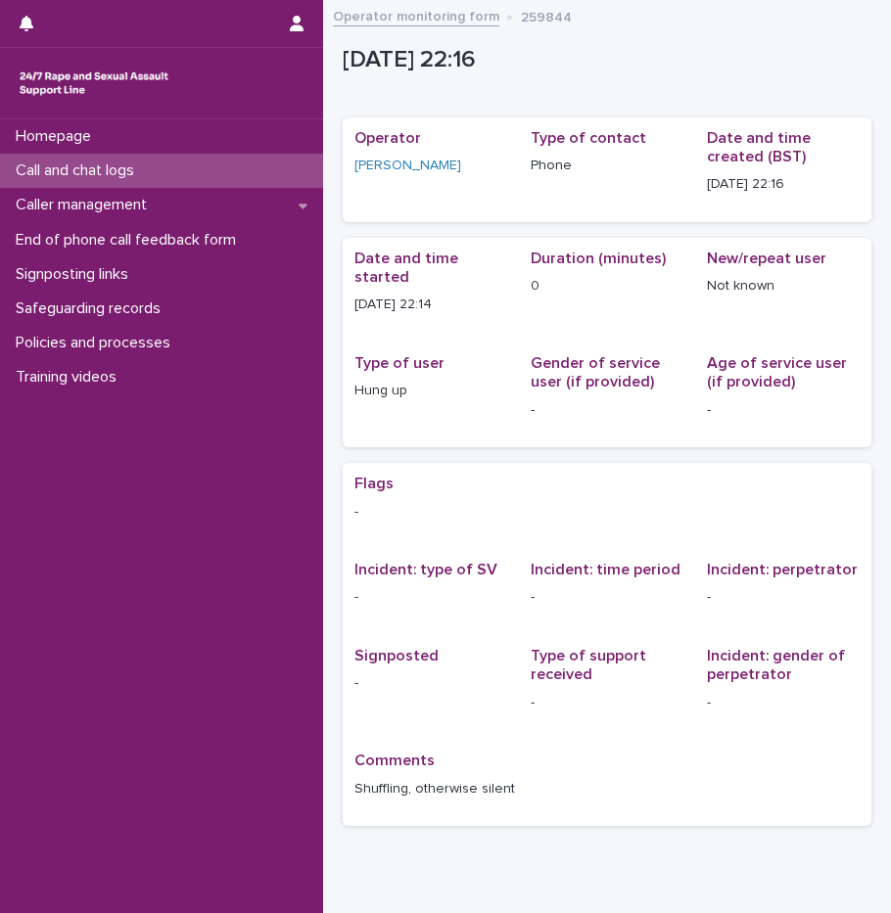
click at [122, 173] on p "Call and chat logs" at bounding box center [79, 171] width 142 height 19
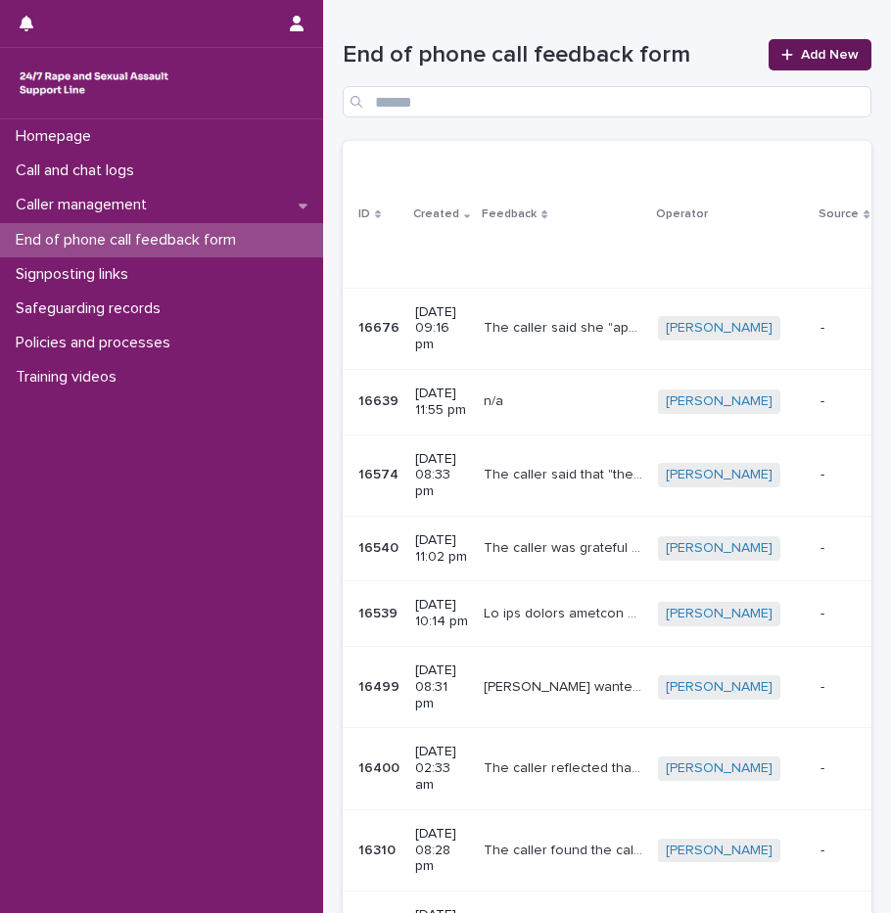
click at [801, 52] on span "Add New" at bounding box center [830, 55] width 58 height 14
